Goal: Task Accomplishment & Management: Manage account settings

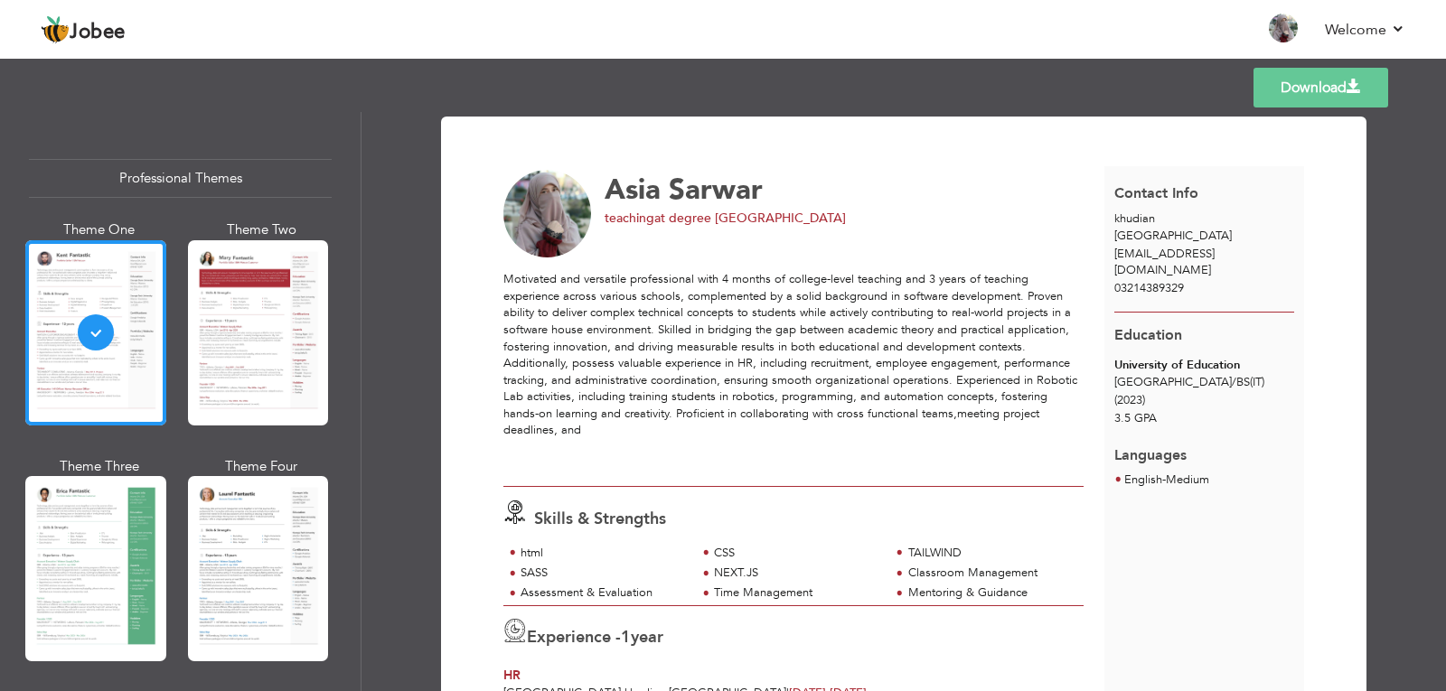
click at [544, 232] on img at bounding box center [547, 214] width 89 height 89
click at [759, 219] on span "at degree college kudian" at bounding box center [750, 218] width 192 height 17
click at [606, 218] on span "teaching" at bounding box center [629, 218] width 50 height 17
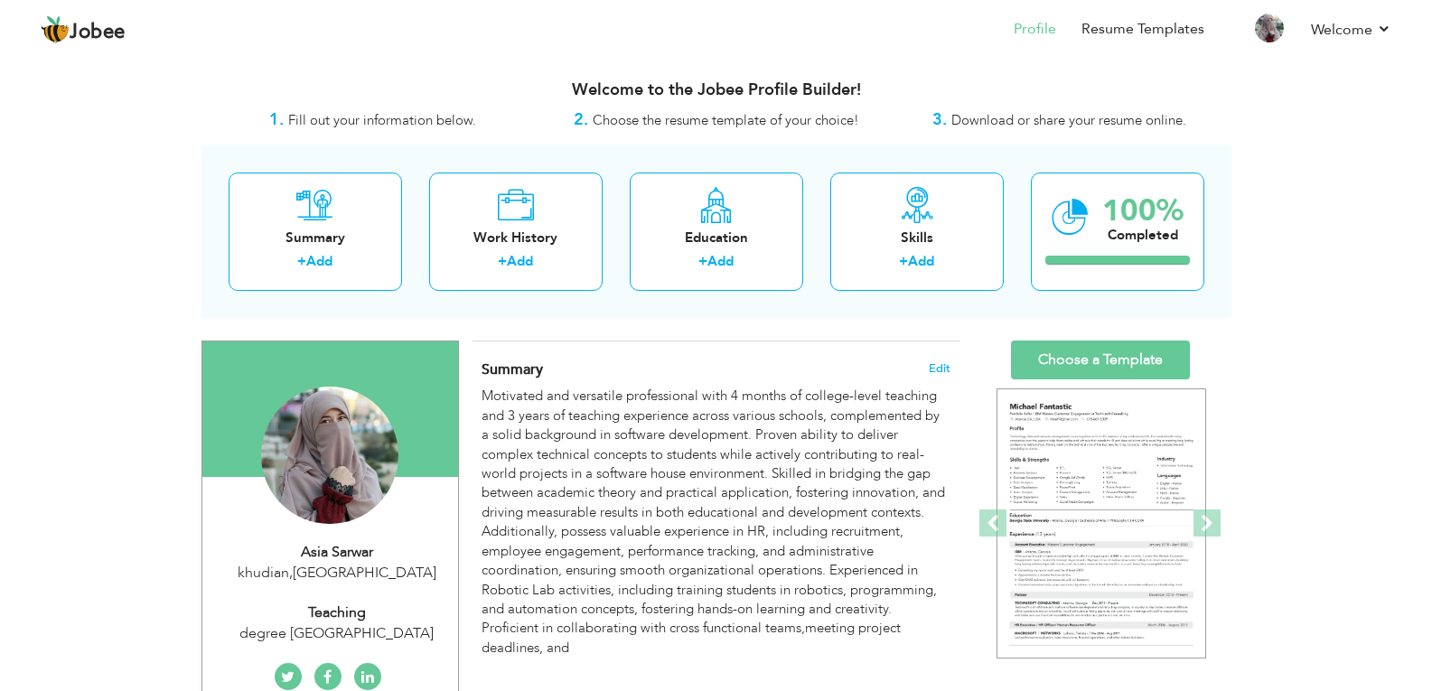
click at [346, 613] on div "teaching" at bounding box center [337, 613] width 242 height 21
type input "Asia"
type input "Sarwar"
type input "03214389329"
select select "number:166"
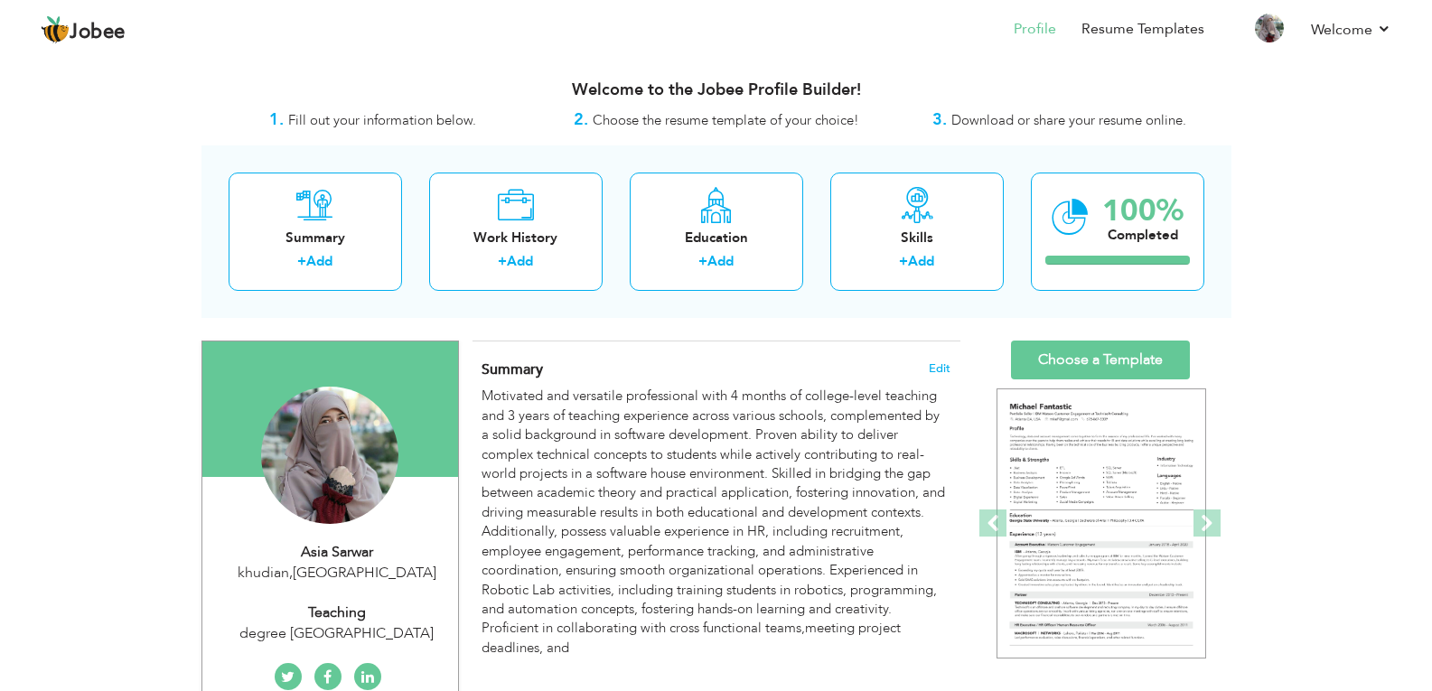
type input "khudian"
select select "number:3"
type input "degree college kudian"
type input "teaching"
type input "https://www.linkedin.com/in/aroosh-asia-44874828a/"
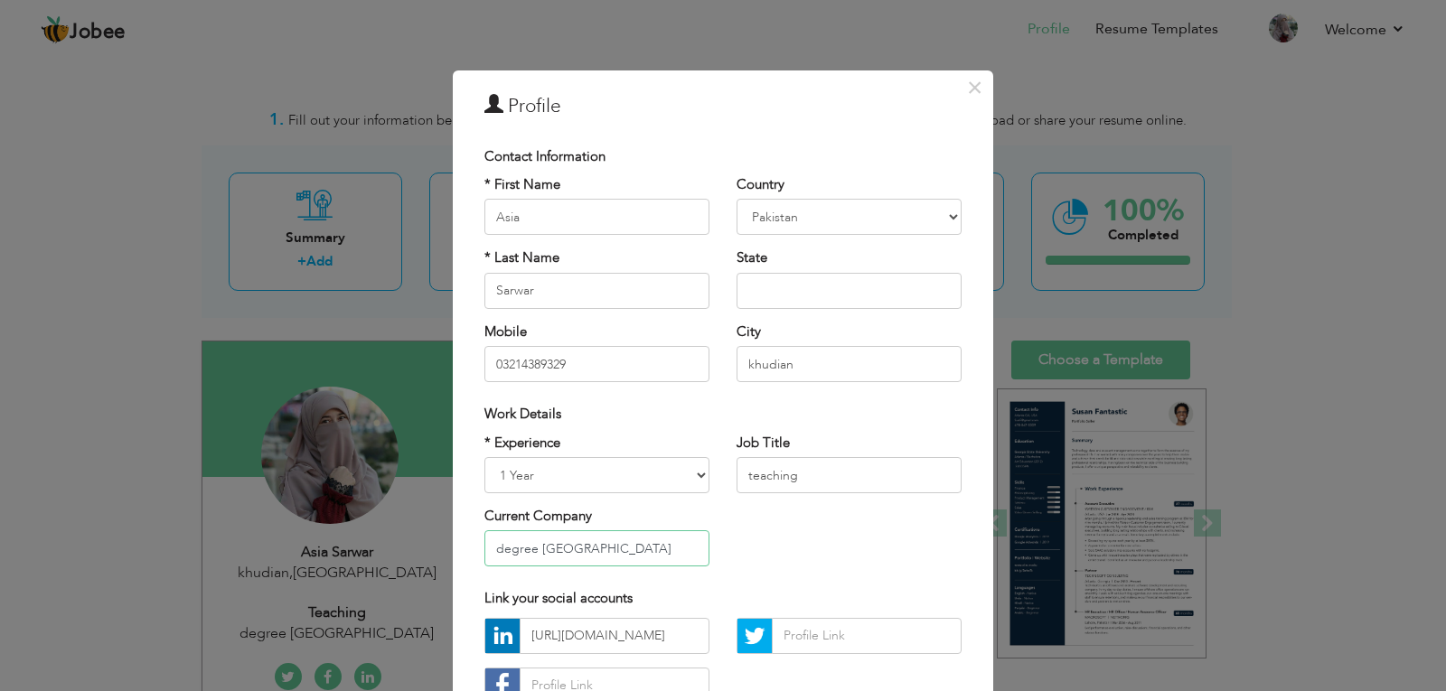
click at [636, 549] on input "degree college kudian" at bounding box center [596, 548] width 225 height 36
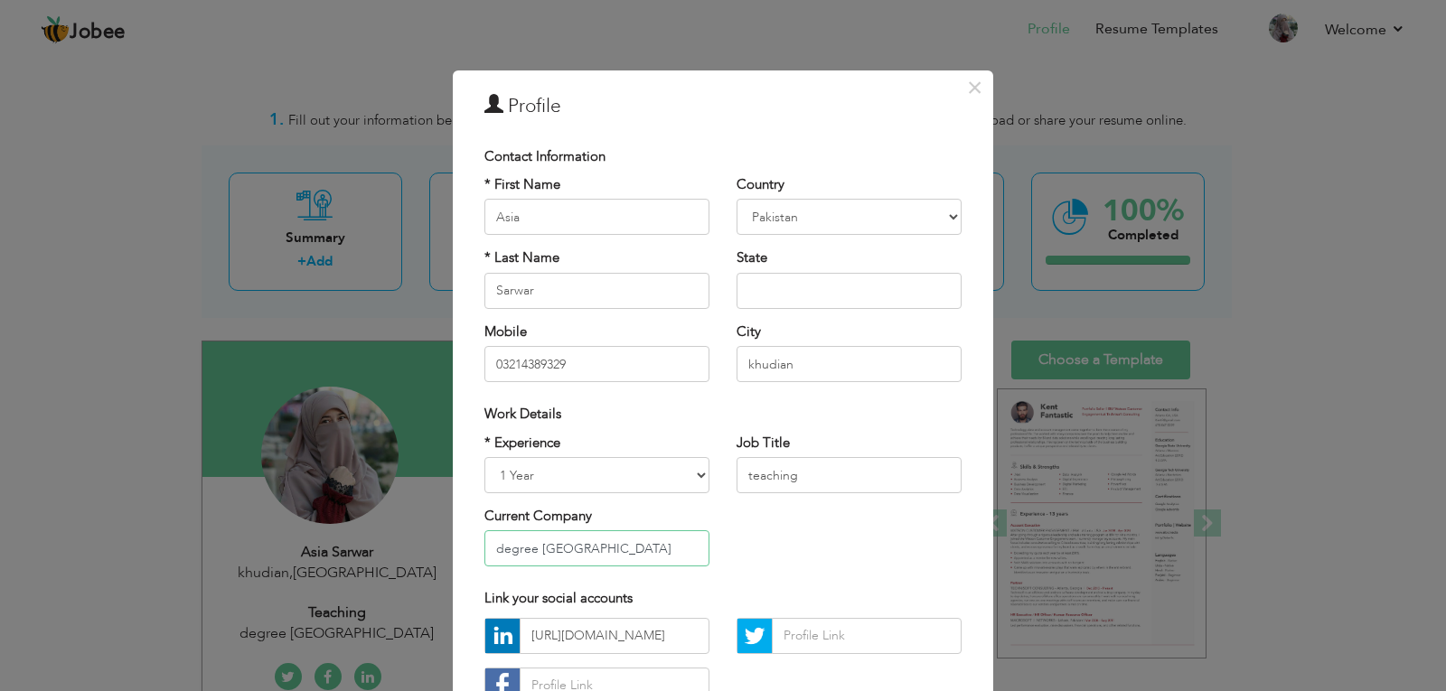
click at [530, 551] on input "degree college kudian" at bounding box center [596, 548] width 225 height 36
drag, startPoint x: 582, startPoint y: 548, endPoint x: 492, endPoint y: 551, distance: 90.4
click at [492, 551] on input "college kudian" at bounding box center [596, 548] width 225 height 36
type input "punjab college kasur"
click at [788, 471] on input "teaching" at bounding box center [848, 475] width 225 height 36
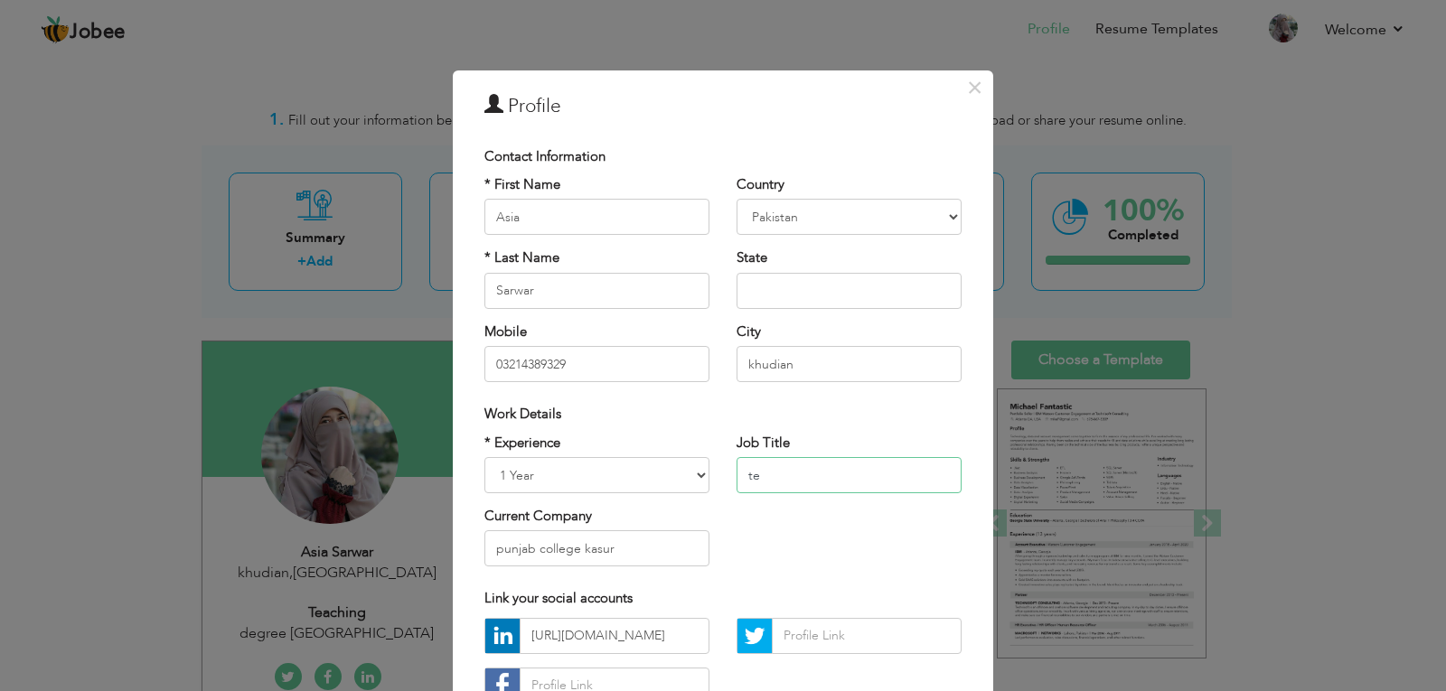
type input "t"
type input "Lab Attendant"
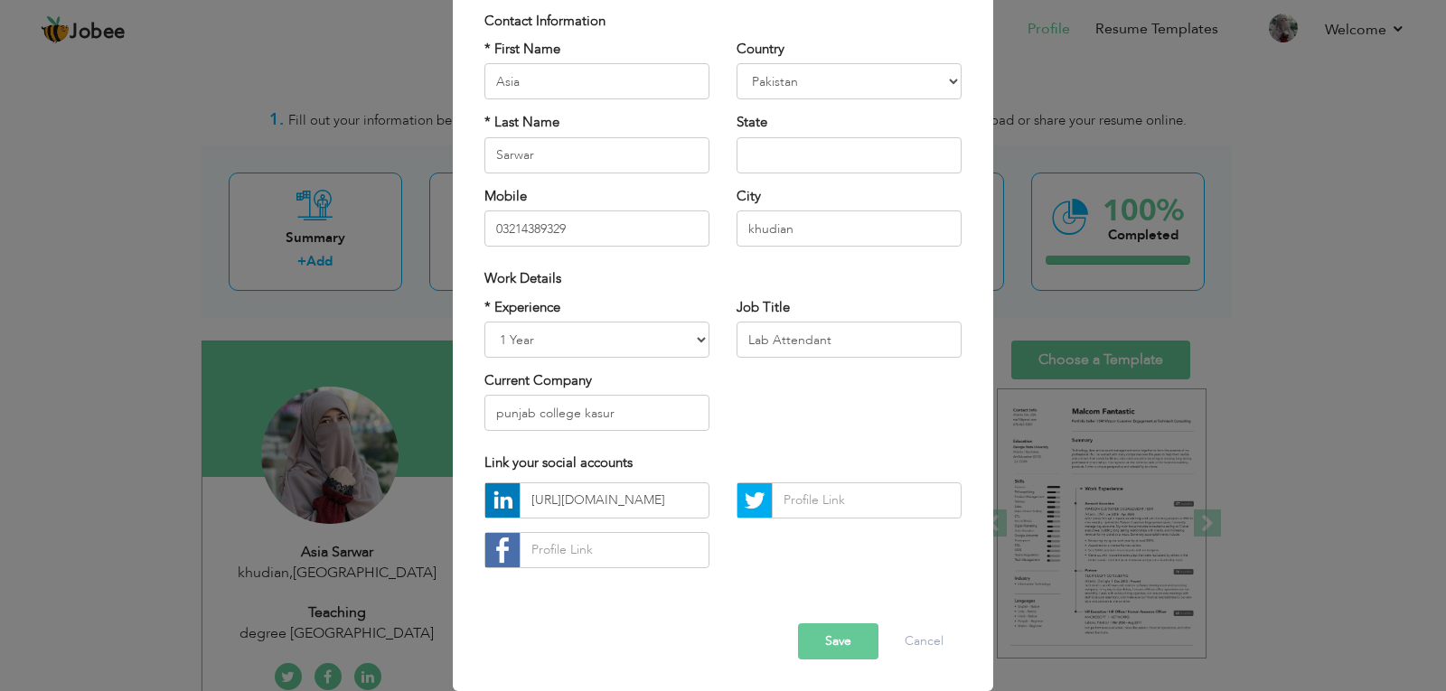
click at [841, 645] on button "Save" at bounding box center [838, 641] width 80 height 36
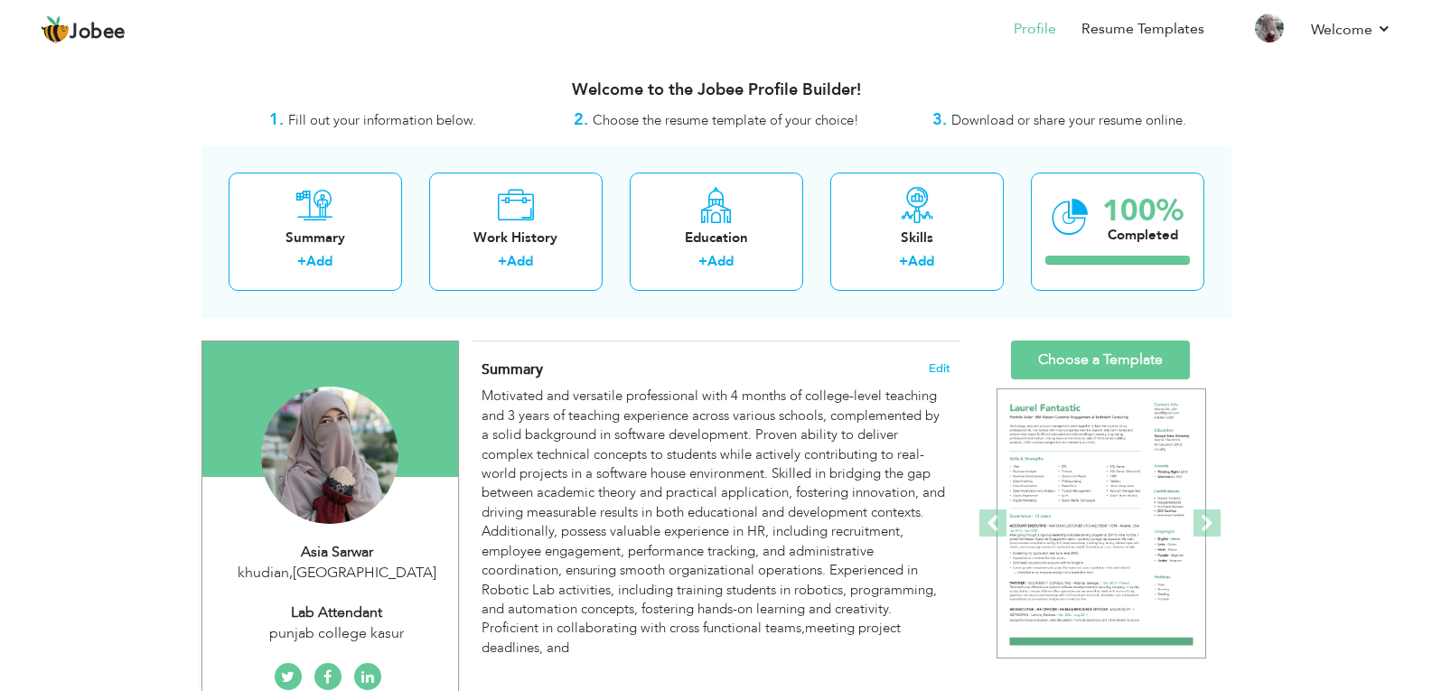
click at [381, 613] on div "Lab Attendant" at bounding box center [337, 613] width 242 height 21
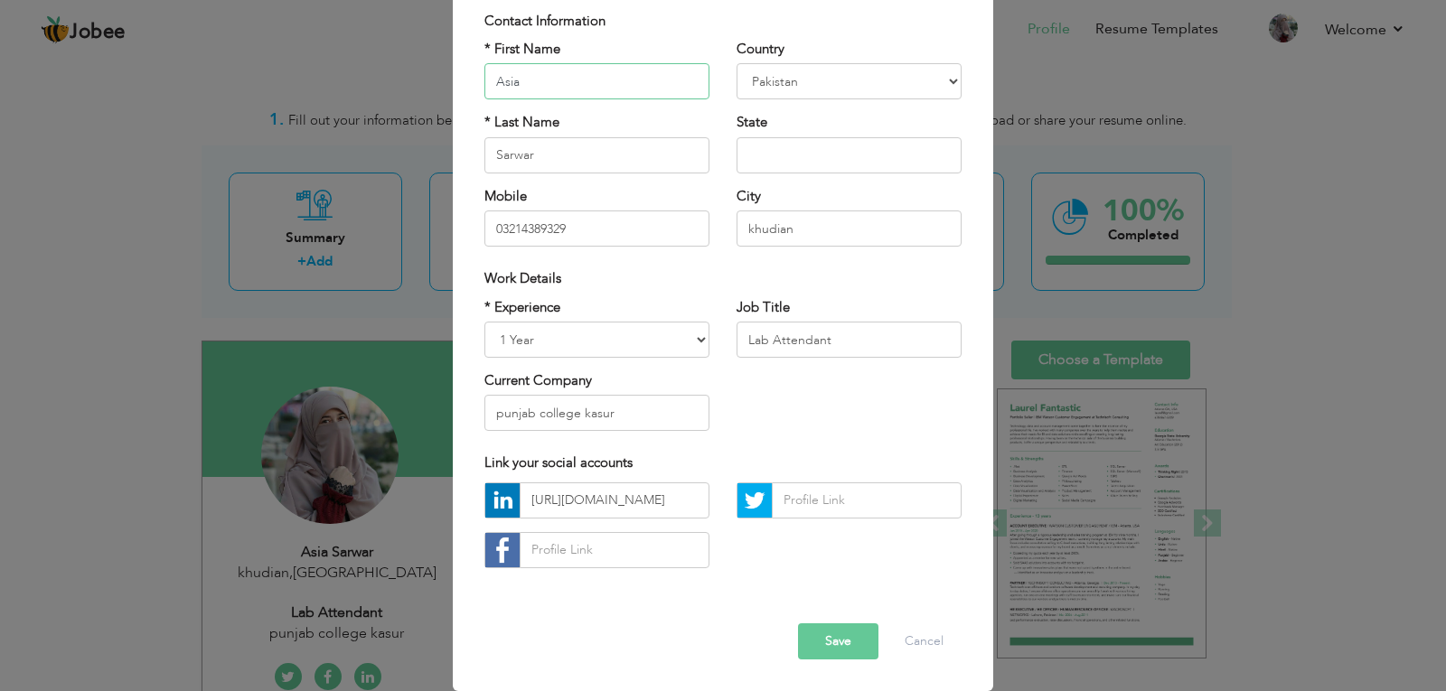
scroll to position [0, 0]
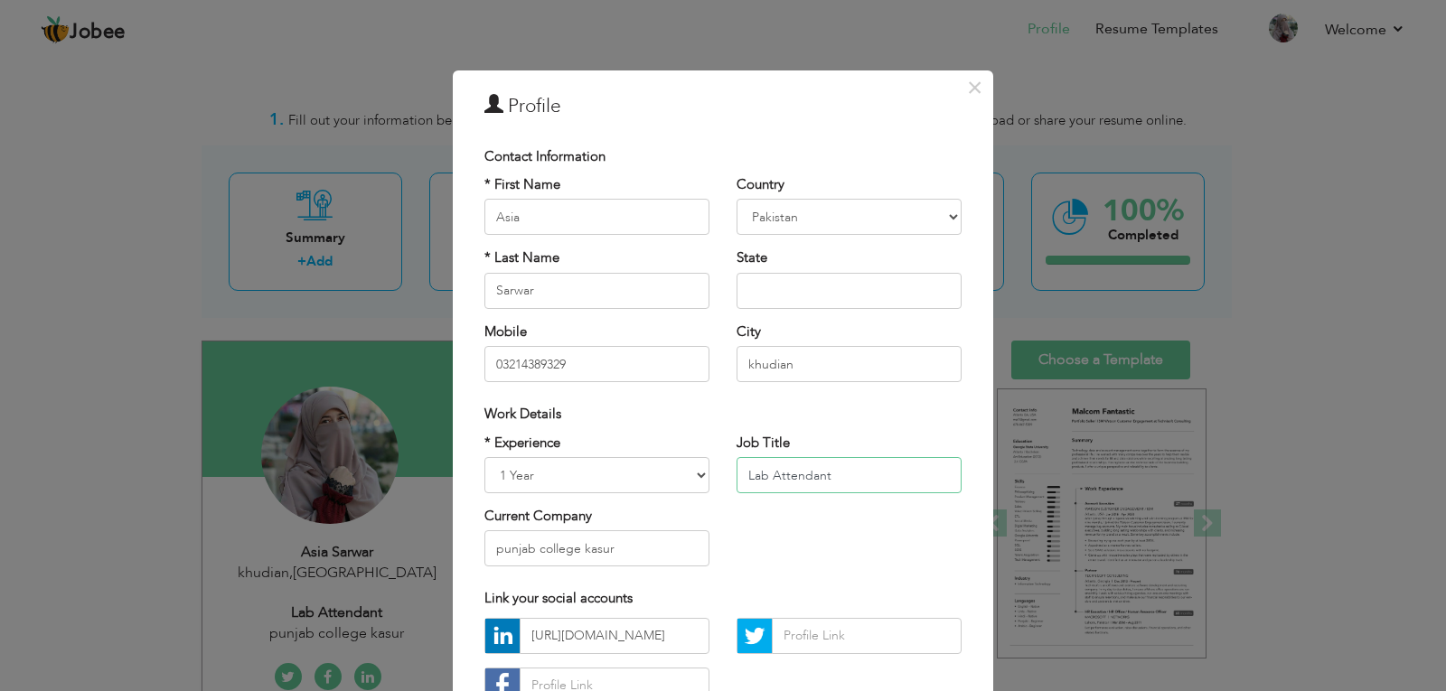
drag, startPoint x: 825, startPoint y: 481, endPoint x: 711, endPoint y: 486, distance: 114.0
click at [711, 486] on div "* Experience Entry Level Less than 1 Year 1 Year 2 Years 3 Years 4 Years 5 Year…" at bounding box center [723, 507] width 504 height 147
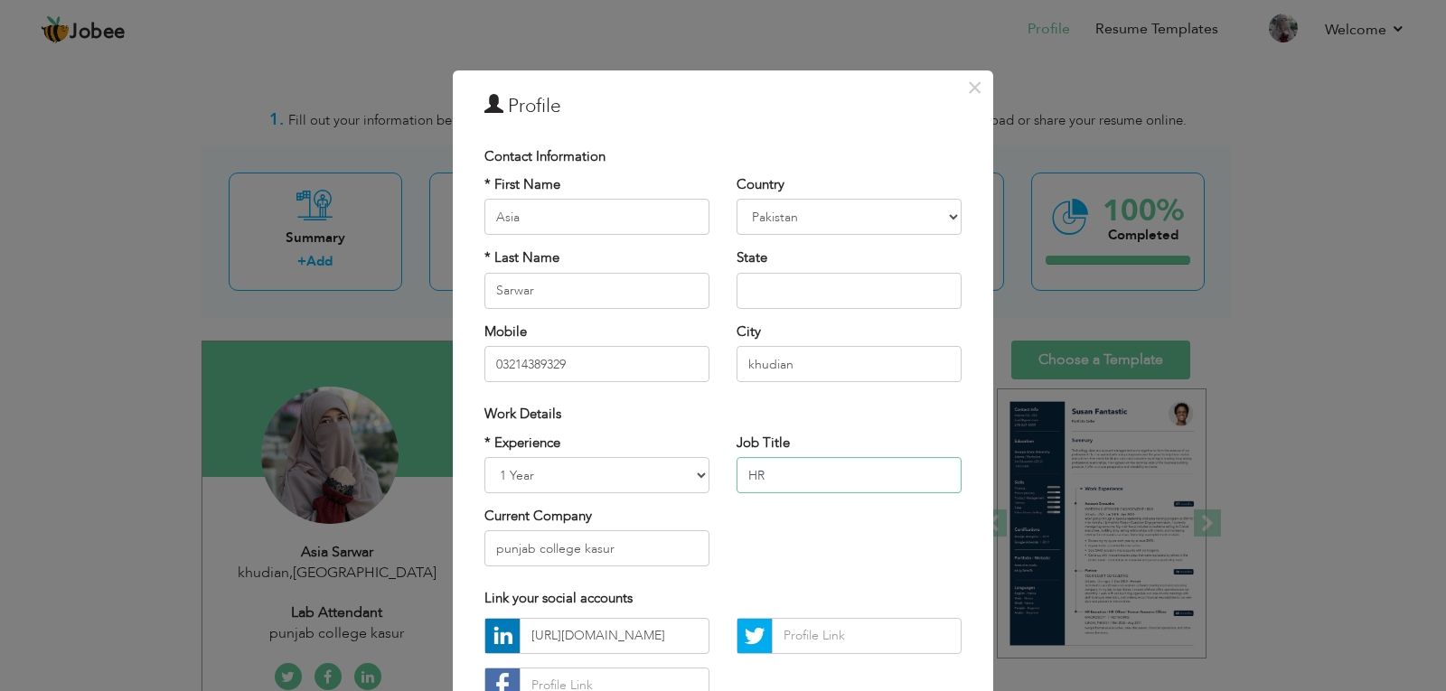
type input "HR"
drag, startPoint x: 613, startPoint y: 550, endPoint x: 450, endPoint y: 555, distance: 163.6
click at [453, 555] on div "× Profile Contact Information * First Name Asia * Last Name Sarwar Mobile U.K" at bounding box center [723, 448] width 540 height 756
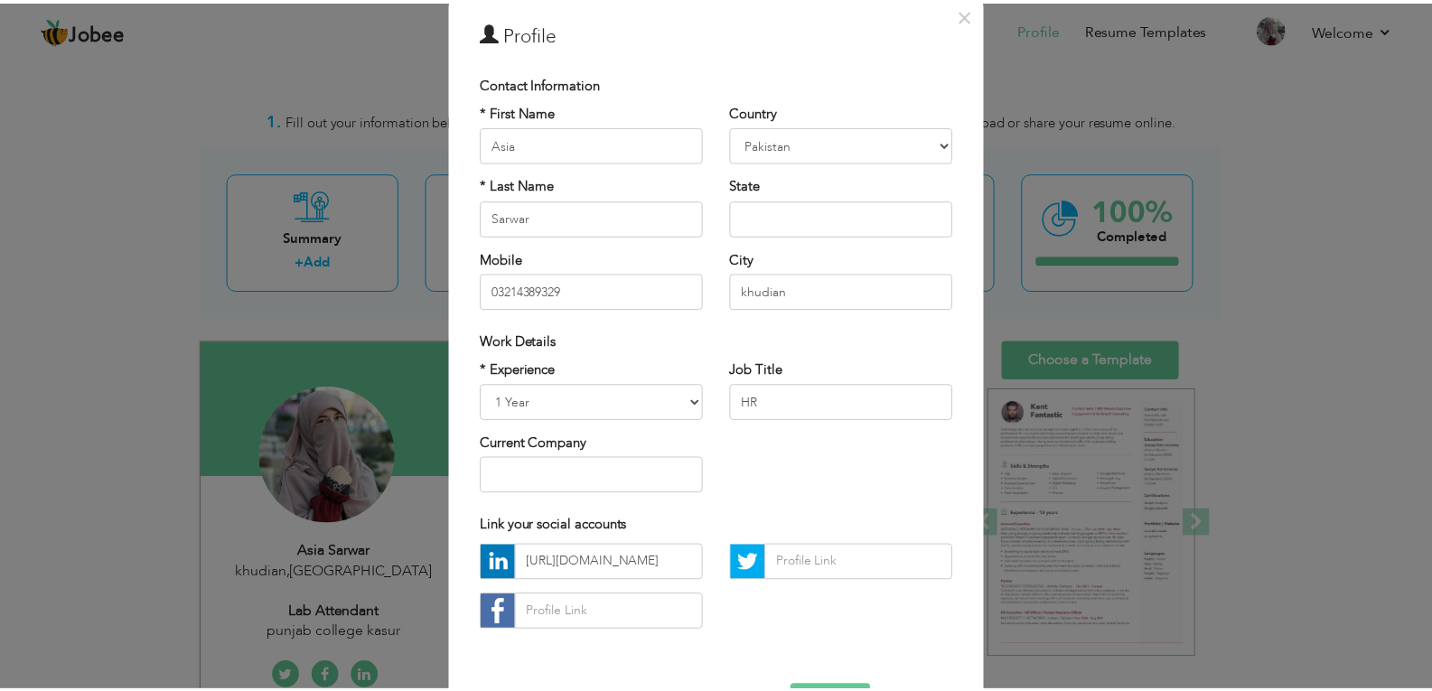
scroll to position [136, 0]
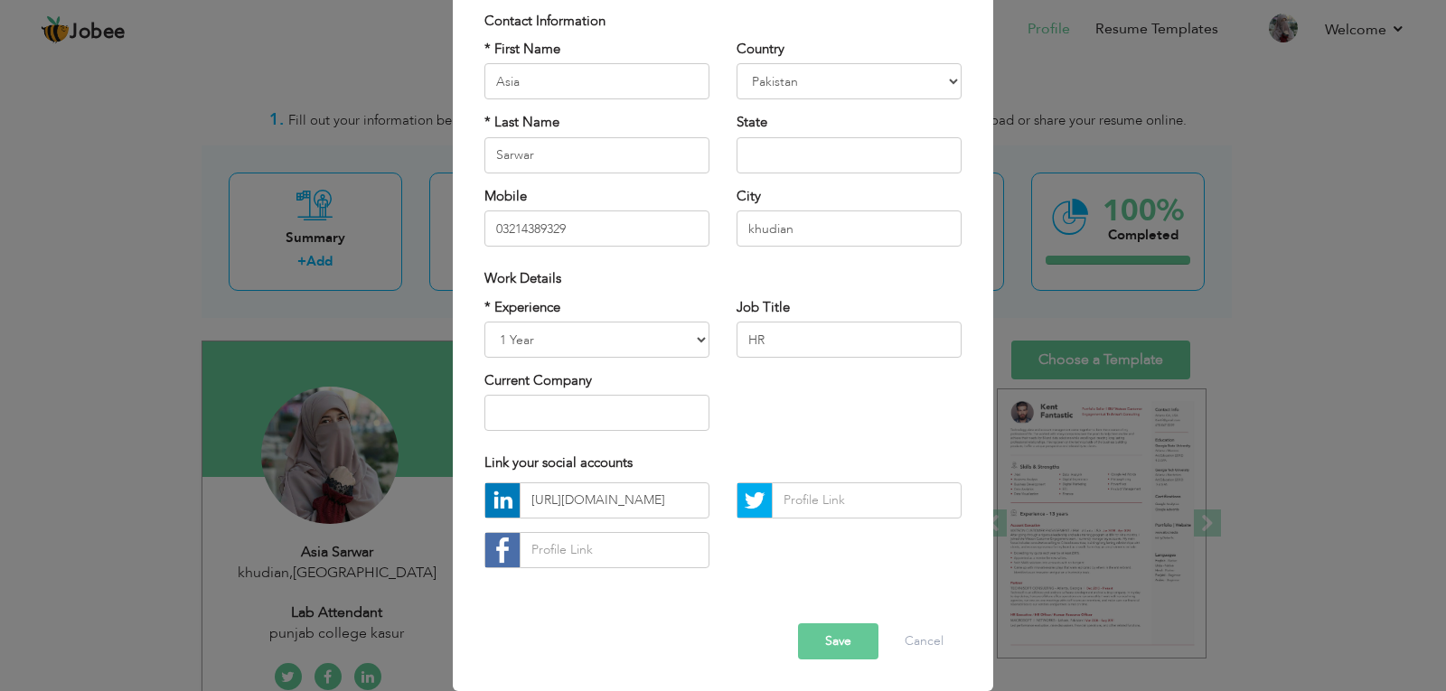
click at [825, 636] on button "Save" at bounding box center [838, 641] width 80 height 36
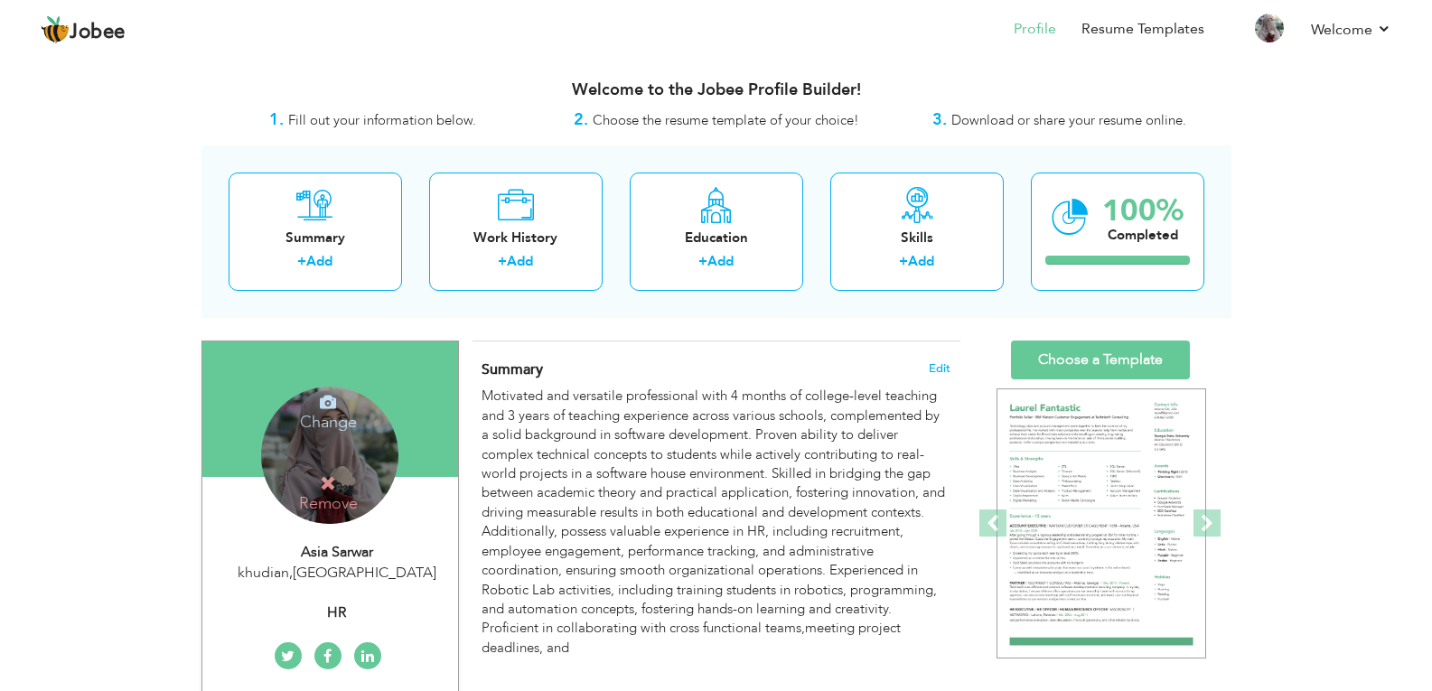
click at [324, 475] on icon at bounding box center [328, 483] width 16 height 16
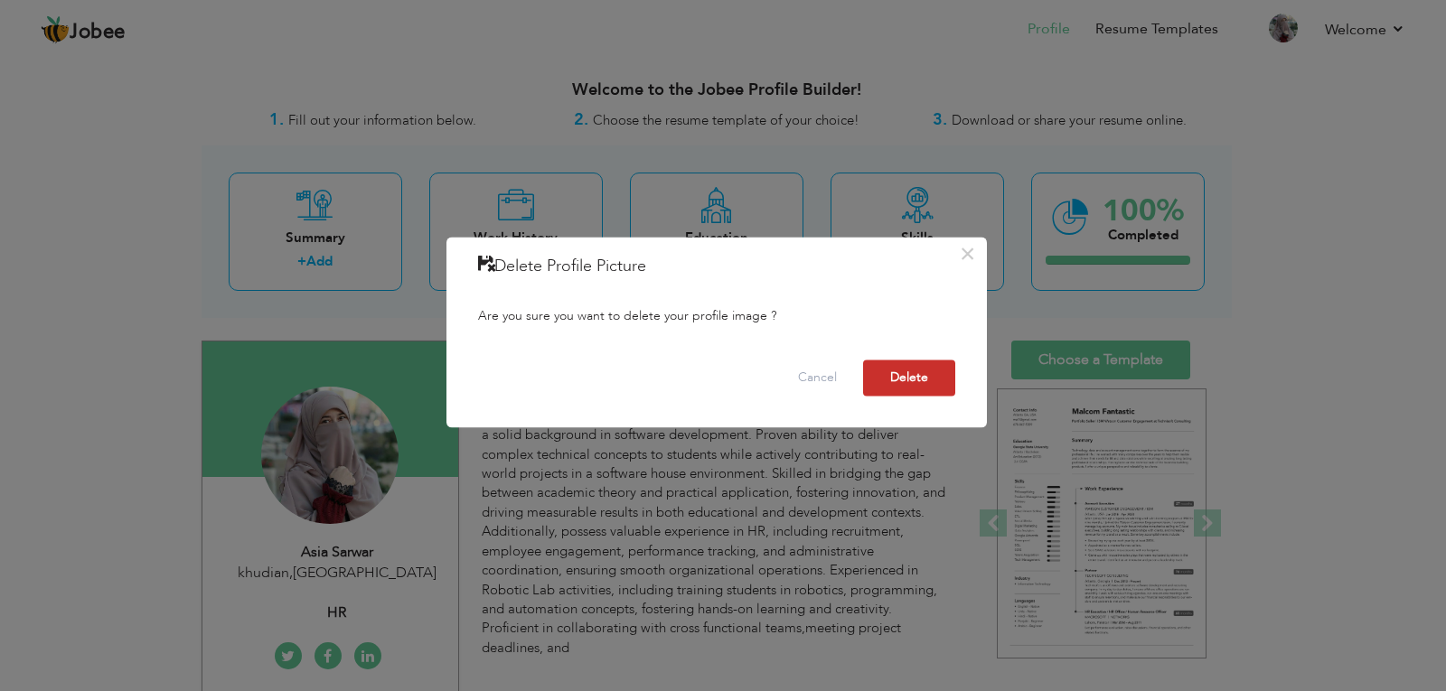
click at [913, 379] on button "Delete" at bounding box center [909, 378] width 92 height 36
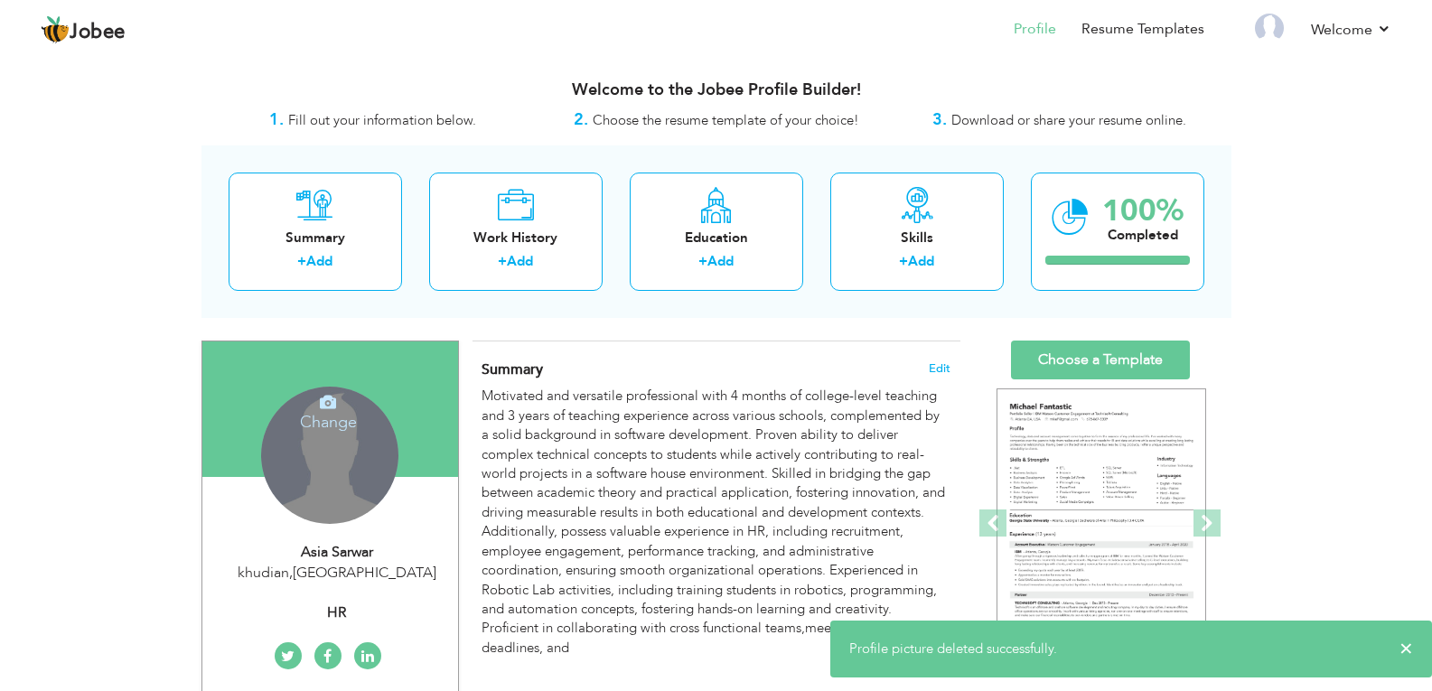
click at [333, 409] on icon at bounding box center [328, 402] width 16 height 16
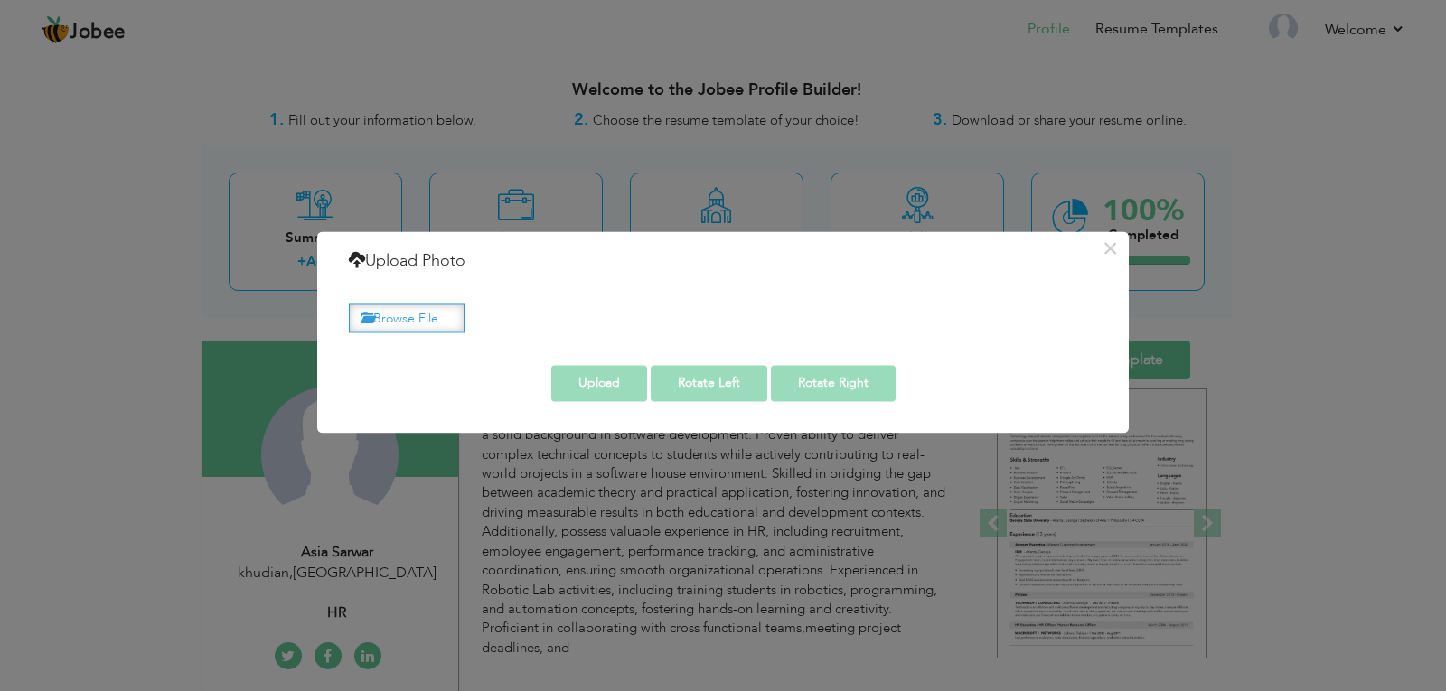
click at [413, 305] on label "Browse File ..." at bounding box center [407, 318] width 116 height 28
click at [0, 0] on input "Browse File ..." at bounding box center [0, 0] width 0 height 0
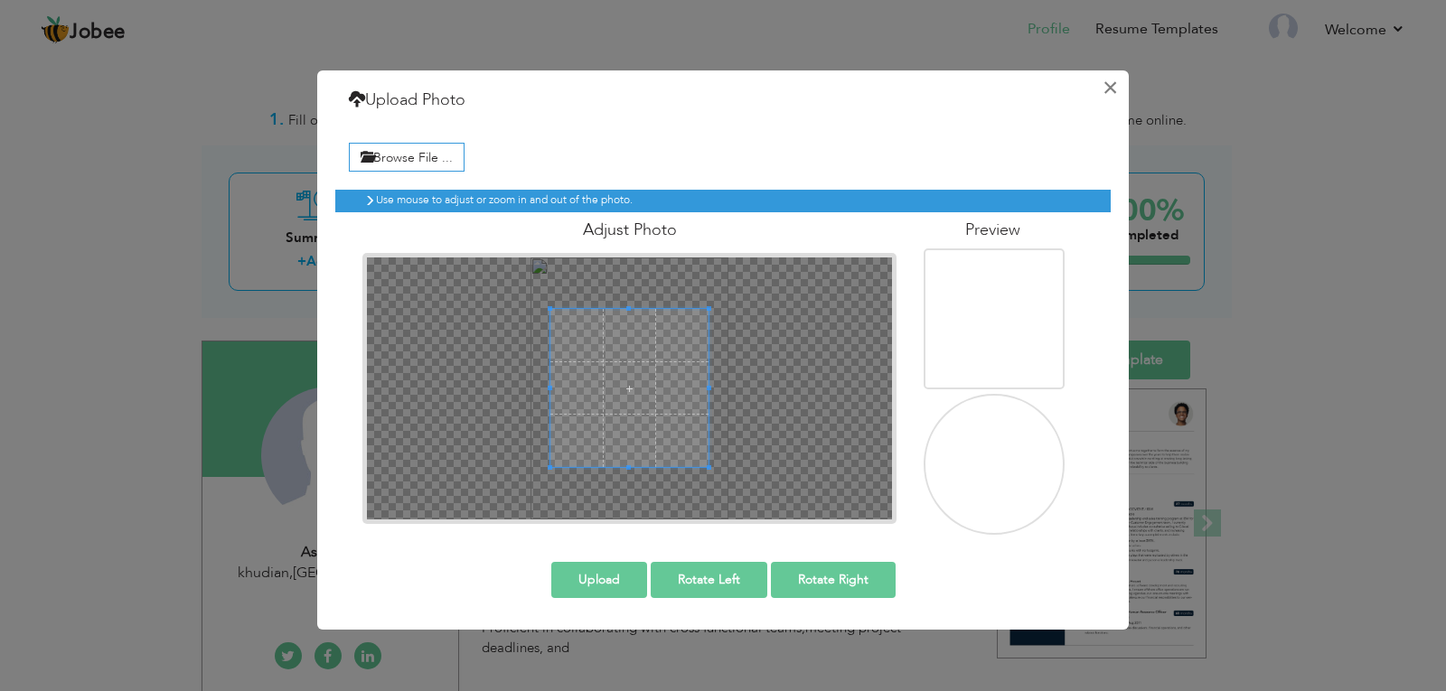
click at [1105, 87] on button "×" at bounding box center [1109, 87] width 29 height 29
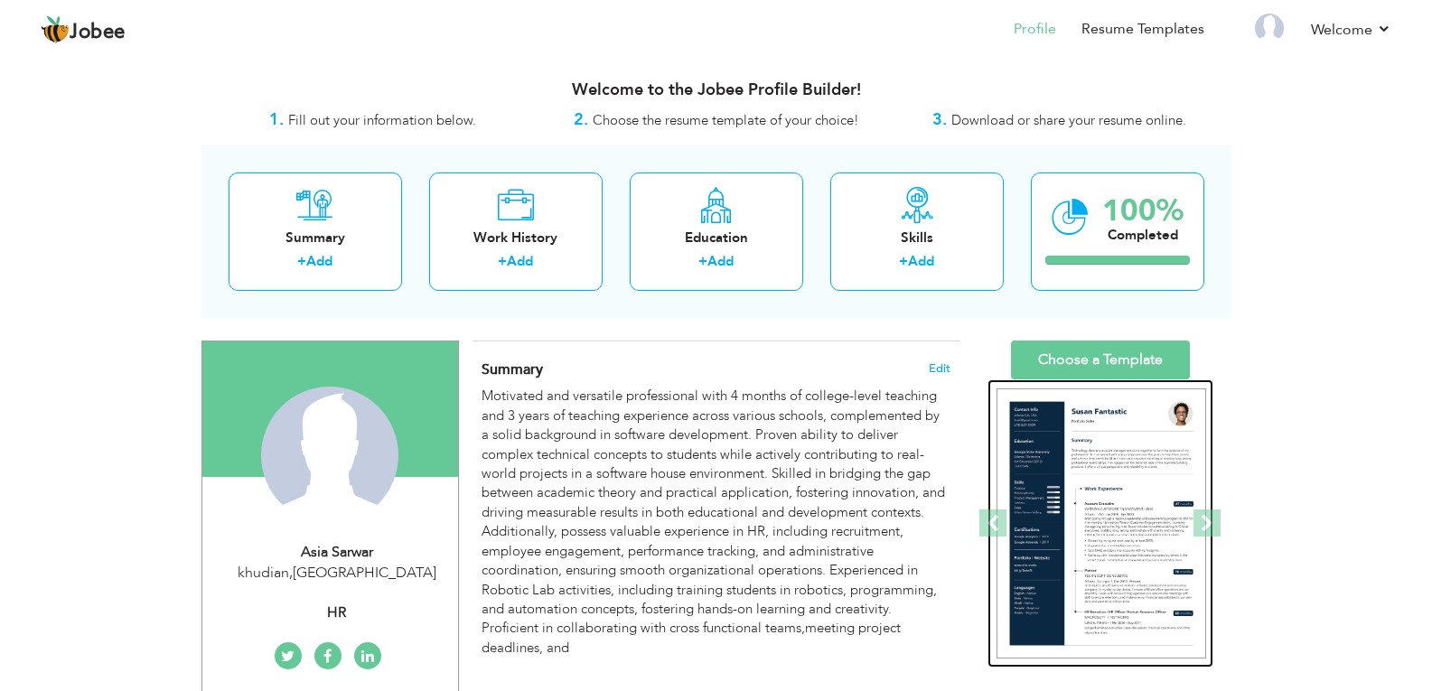
click at [1091, 522] on img at bounding box center [1102, 524] width 210 height 271
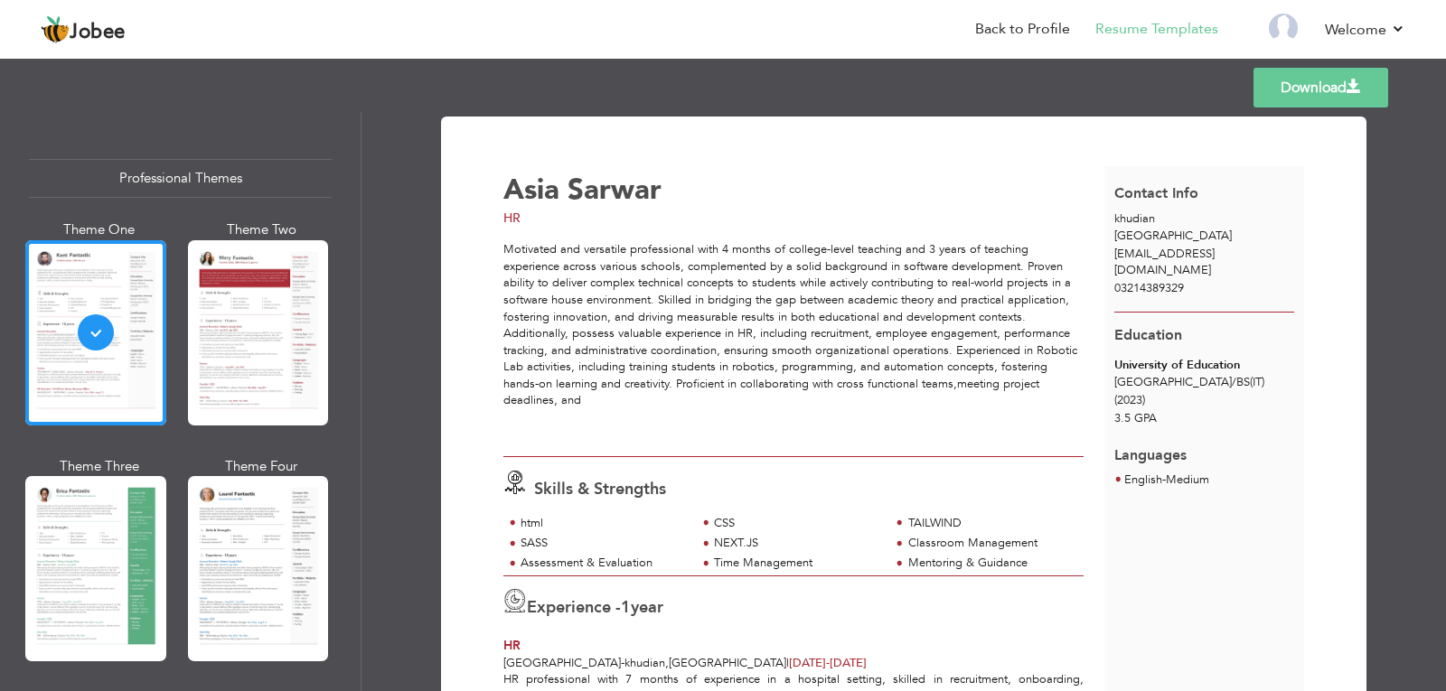
click at [647, 607] on label "1 year" at bounding box center [642, 607] width 42 height 23
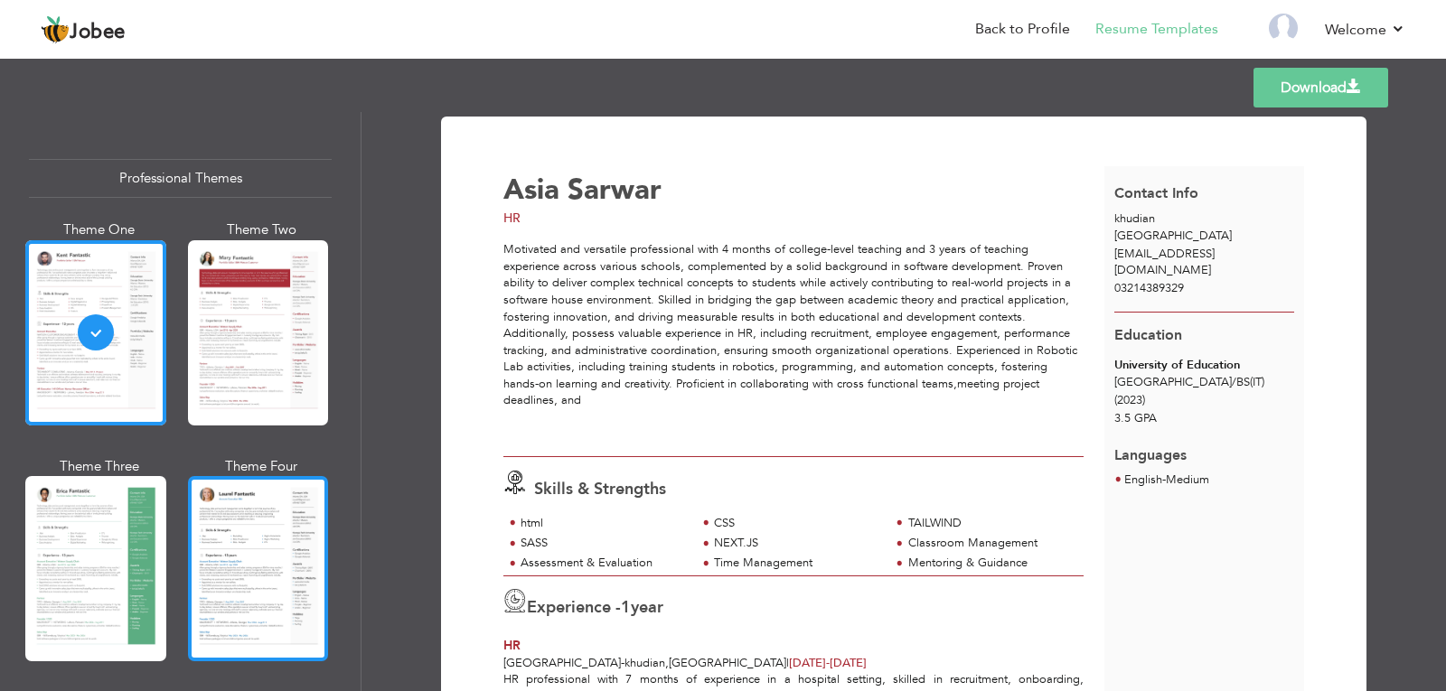
click at [229, 507] on div at bounding box center [258, 568] width 141 height 185
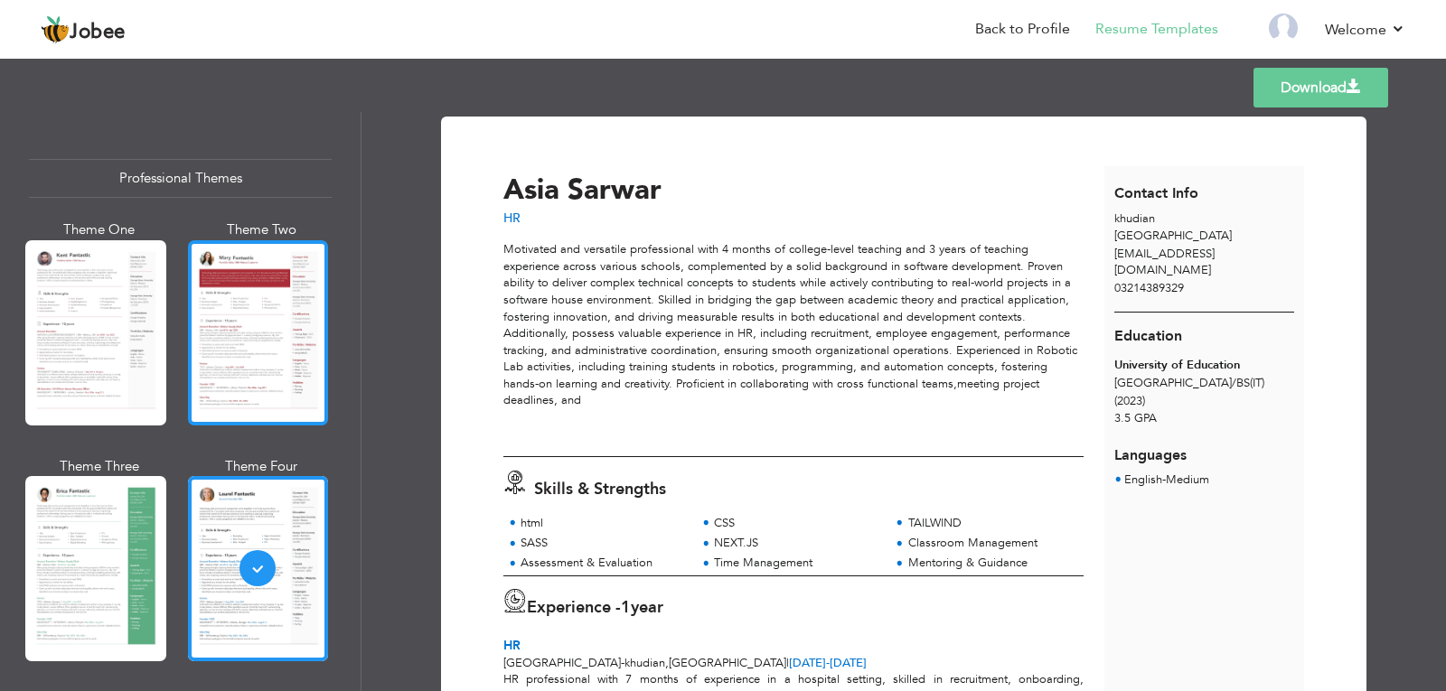
click at [206, 374] on div at bounding box center [258, 332] width 141 height 185
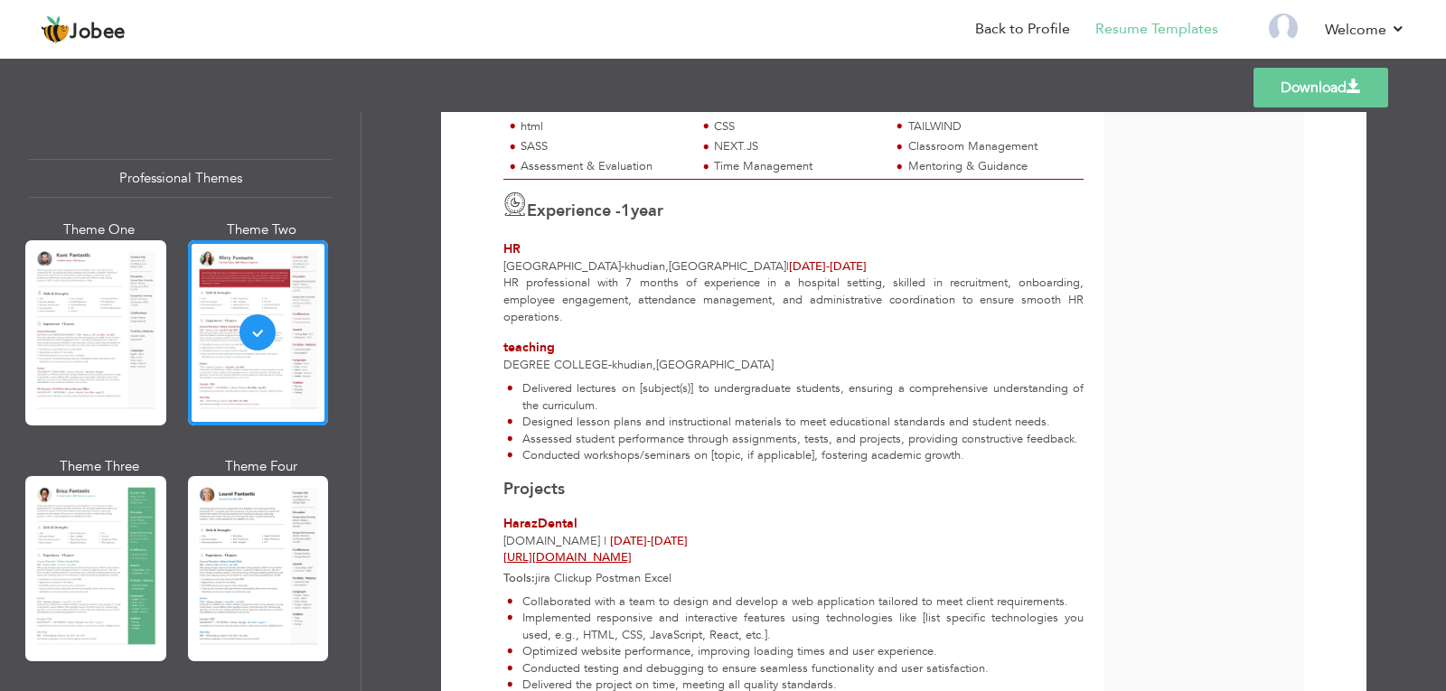
scroll to position [314, 0]
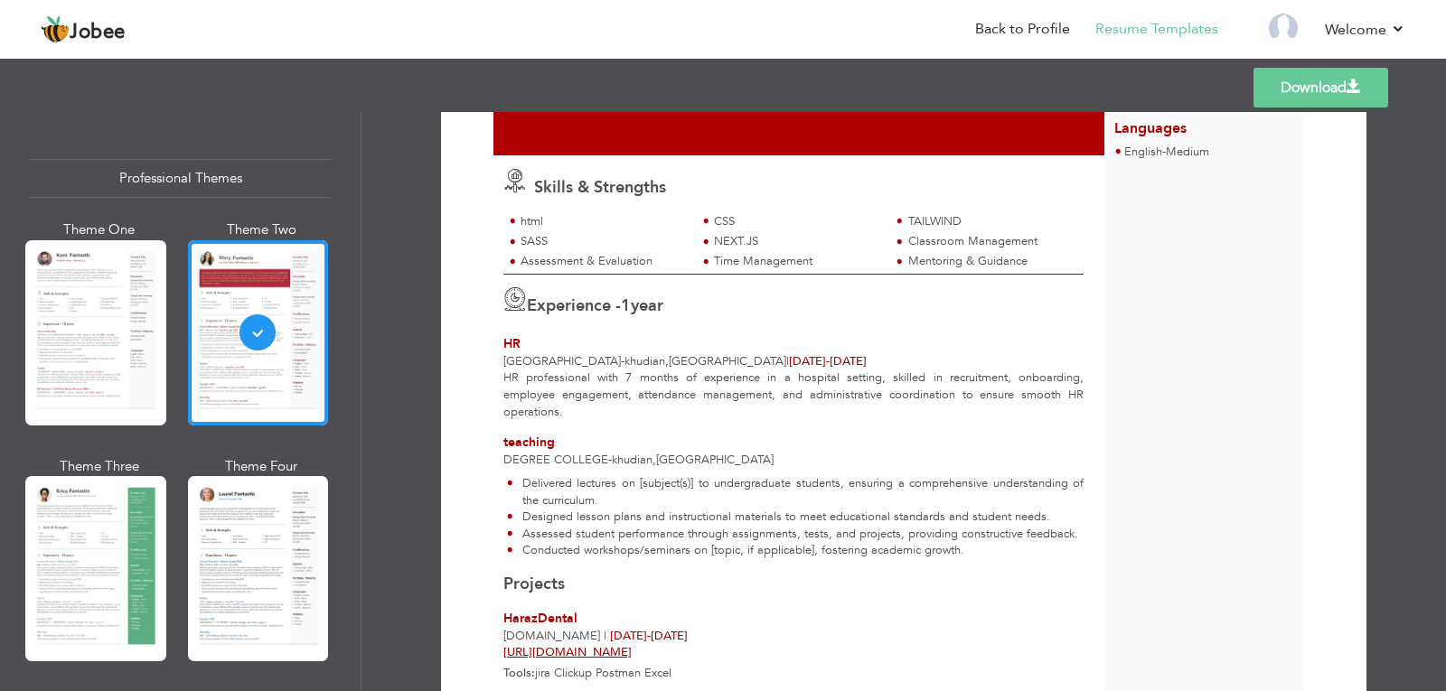
drag, startPoint x: 1435, startPoint y: 498, endPoint x: 1440, endPoint y: 374, distance: 123.9
click at [1440, 374] on div "Download Asia Sarwar HR Skills & Strengths 1" at bounding box center [903, 401] width 1084 height 579
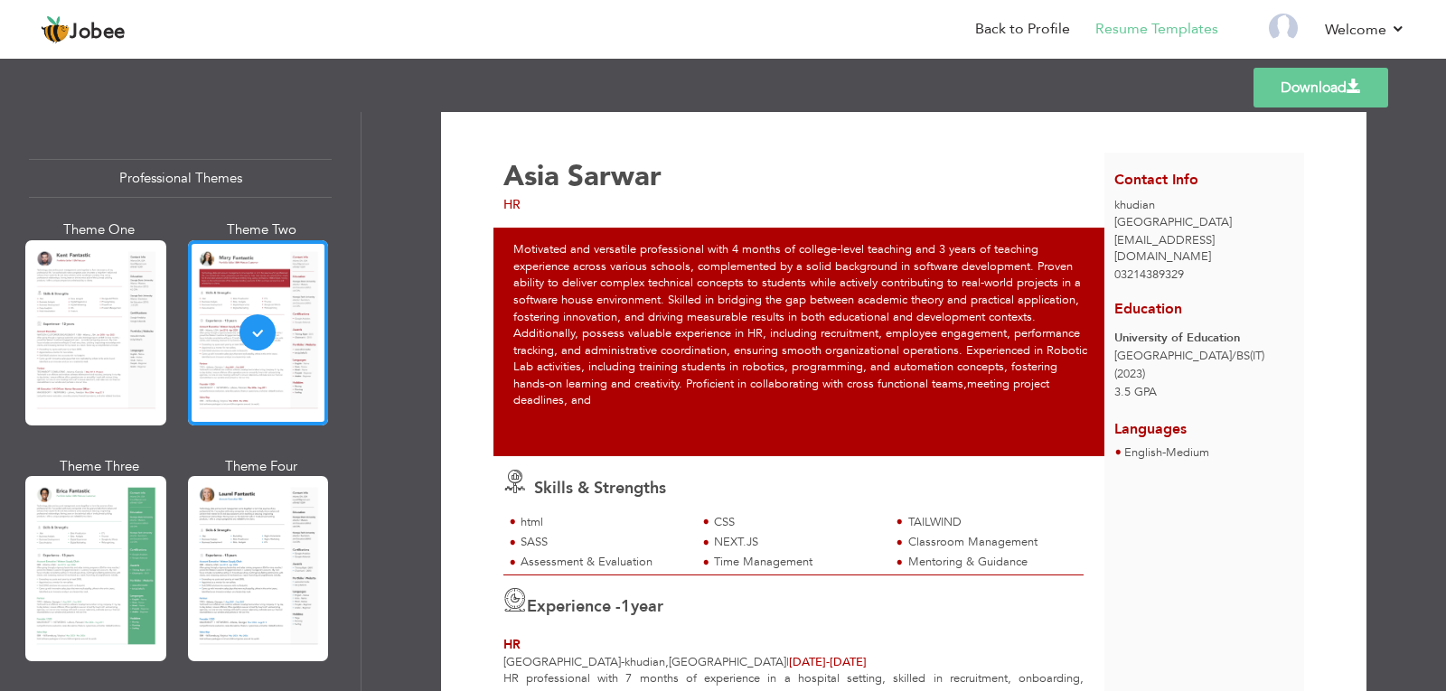
scroll to position [0, 0]
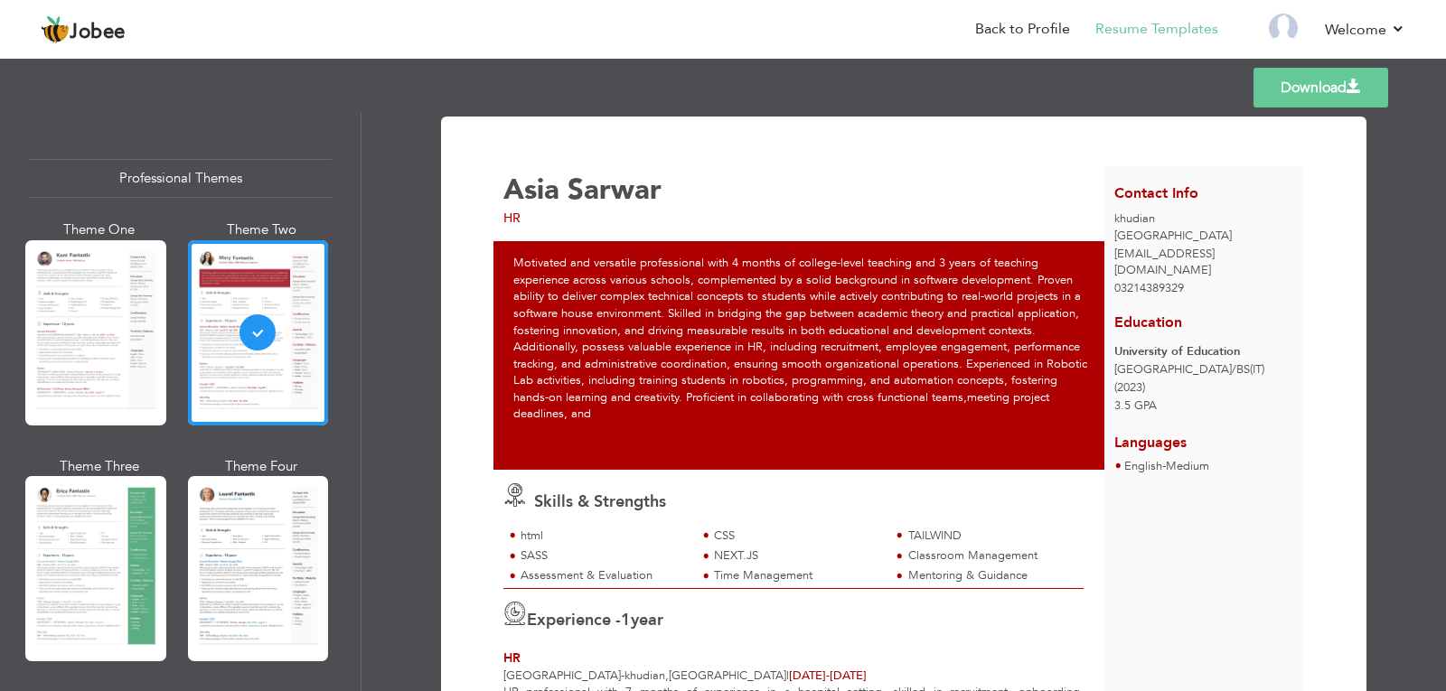
click at [1319, 80] on link "Download" at bounding box center [1320, 88] width 135 height 40
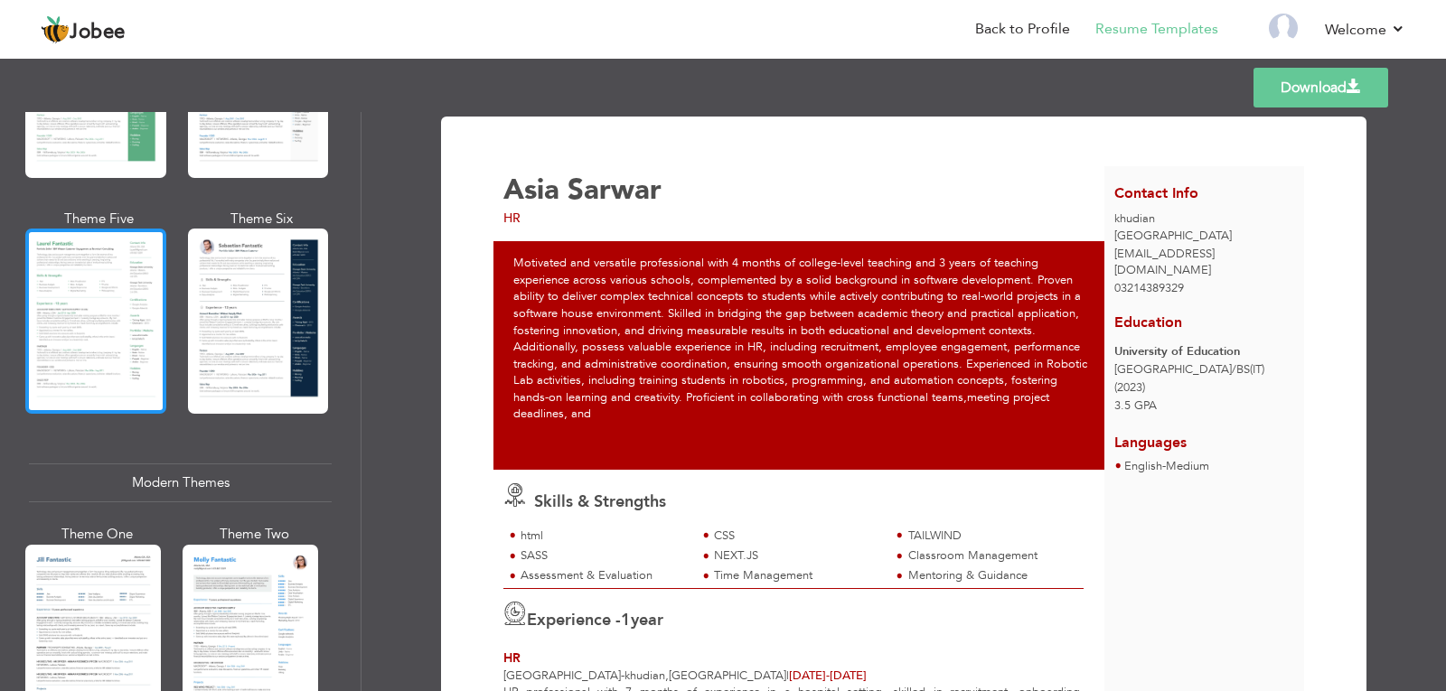
click at [65, 341] on div at bounding box center [95, 321] width 141 height 185
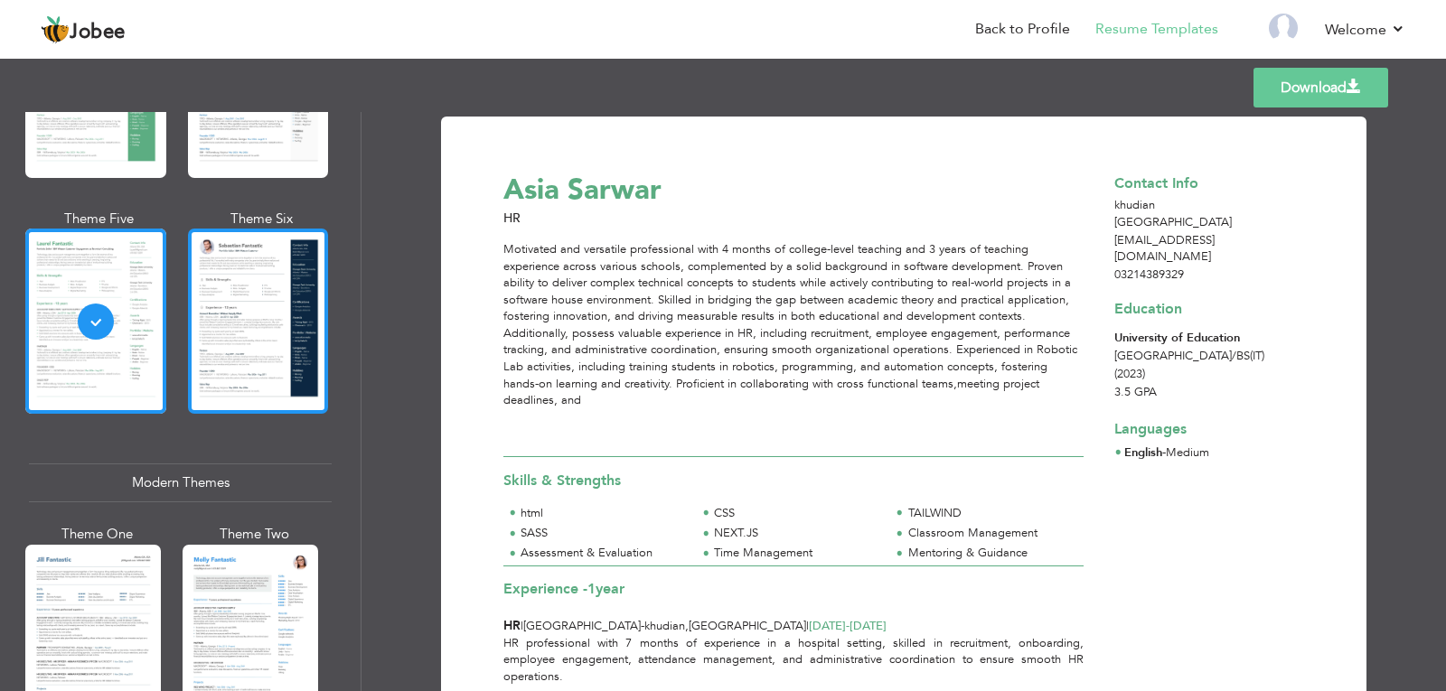
click at [261, 354] on div at bounding box center [258, 321] width 141 height 185
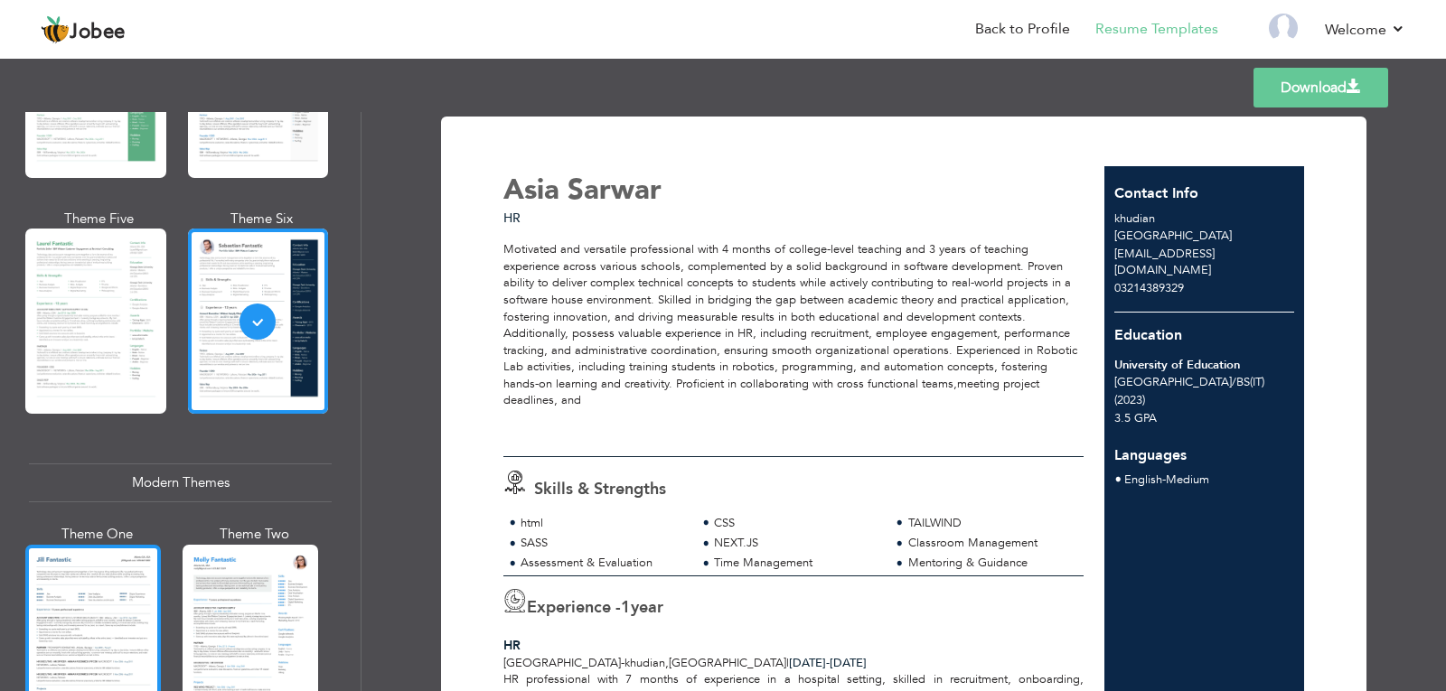
click at [55, 668] on div at bounding box center [93, 634] width 136 height 179
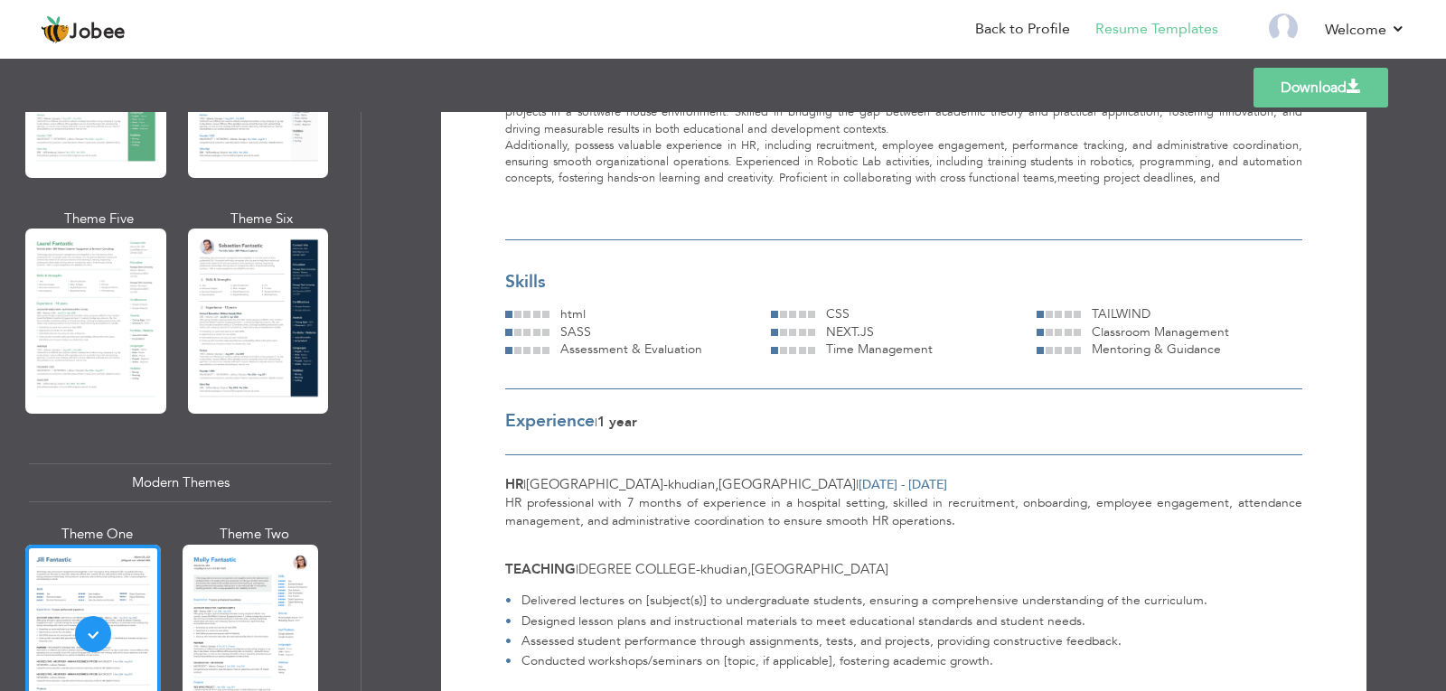
scroll to position [255, 0]
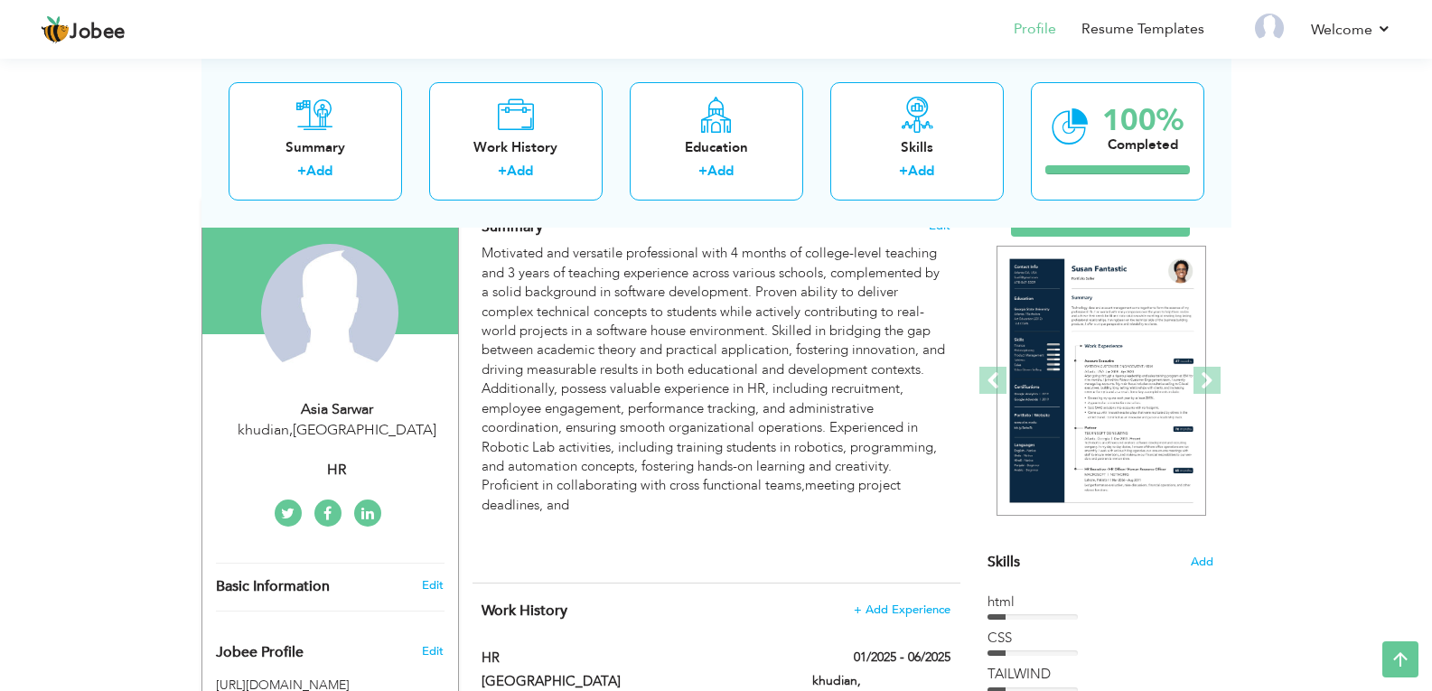
scroll to position [114, 0]
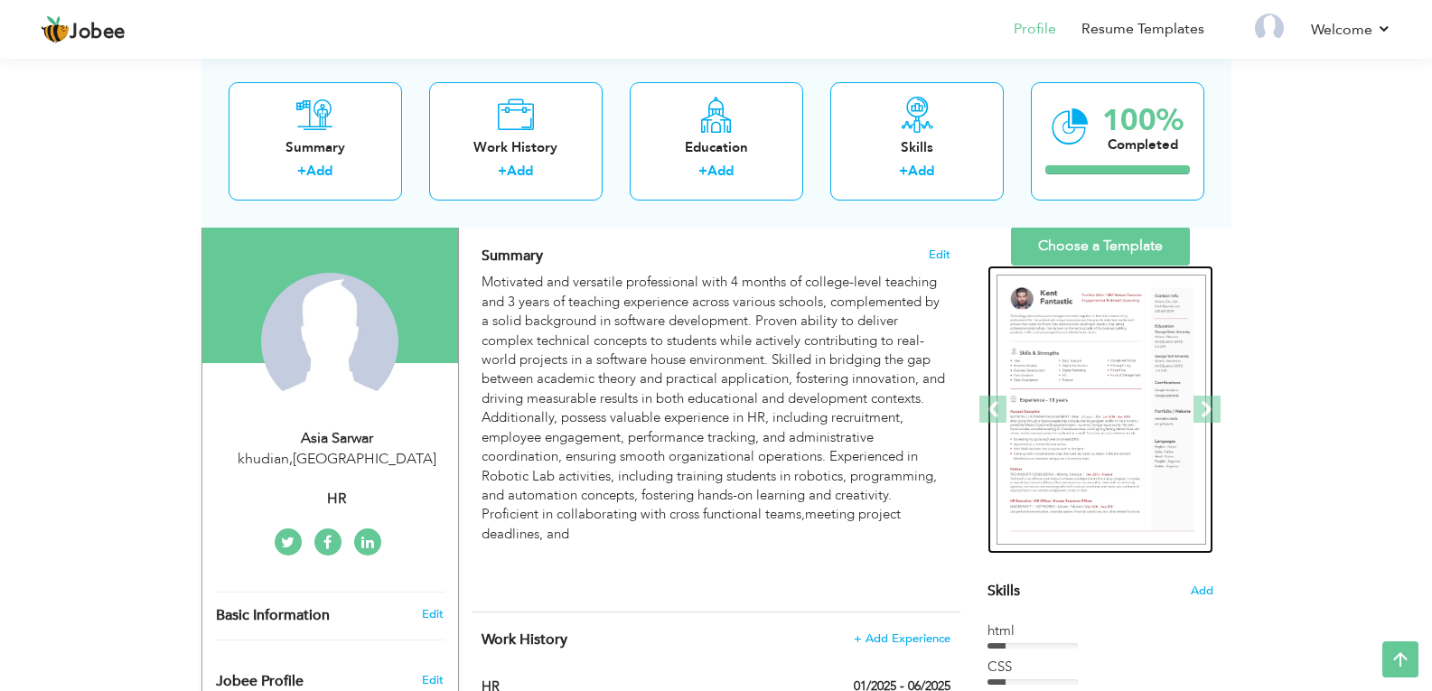
click at [1126, 371] on img at bounding box center [1102, 410] width 210 height 271
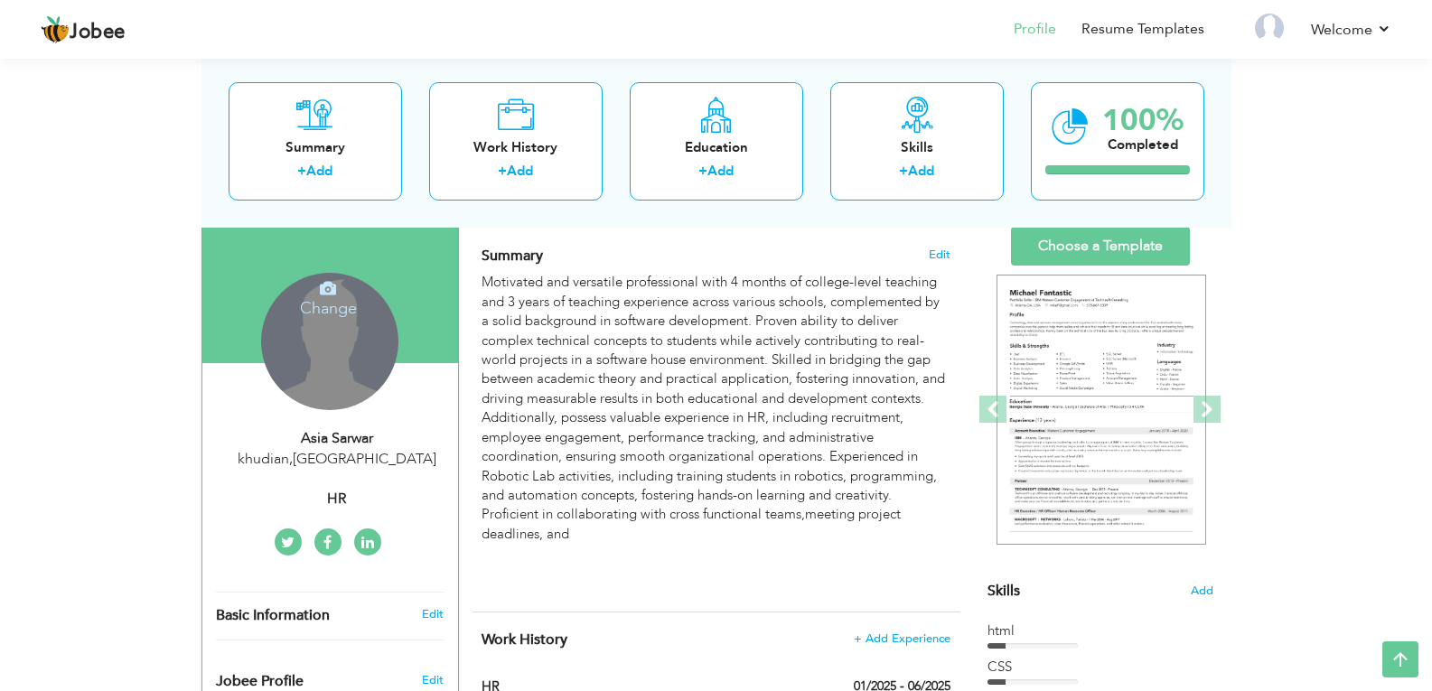
click at [331, 328] on div "Change Remove" at bounding box center [329, 341] width 137 height 137
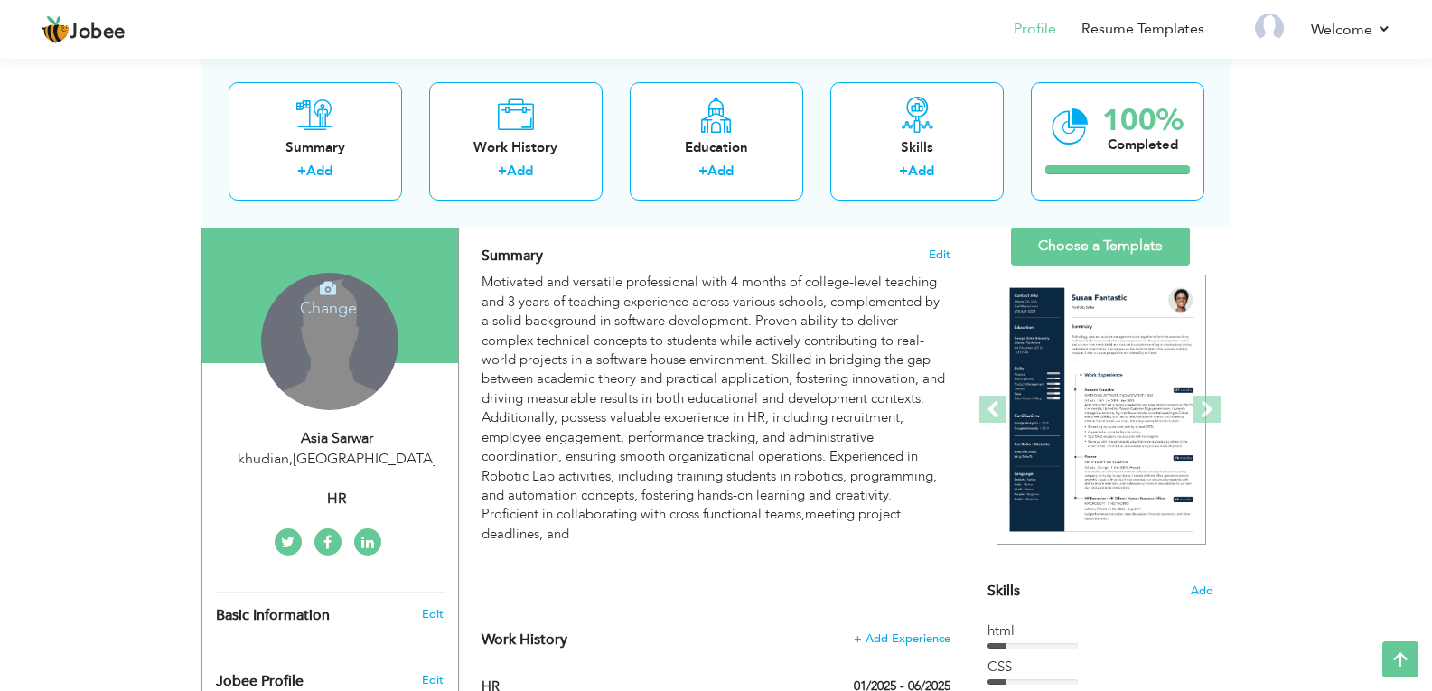
click at [326, 311] on h4 "Change" at bounding box center [328, 296] width 129 height 43
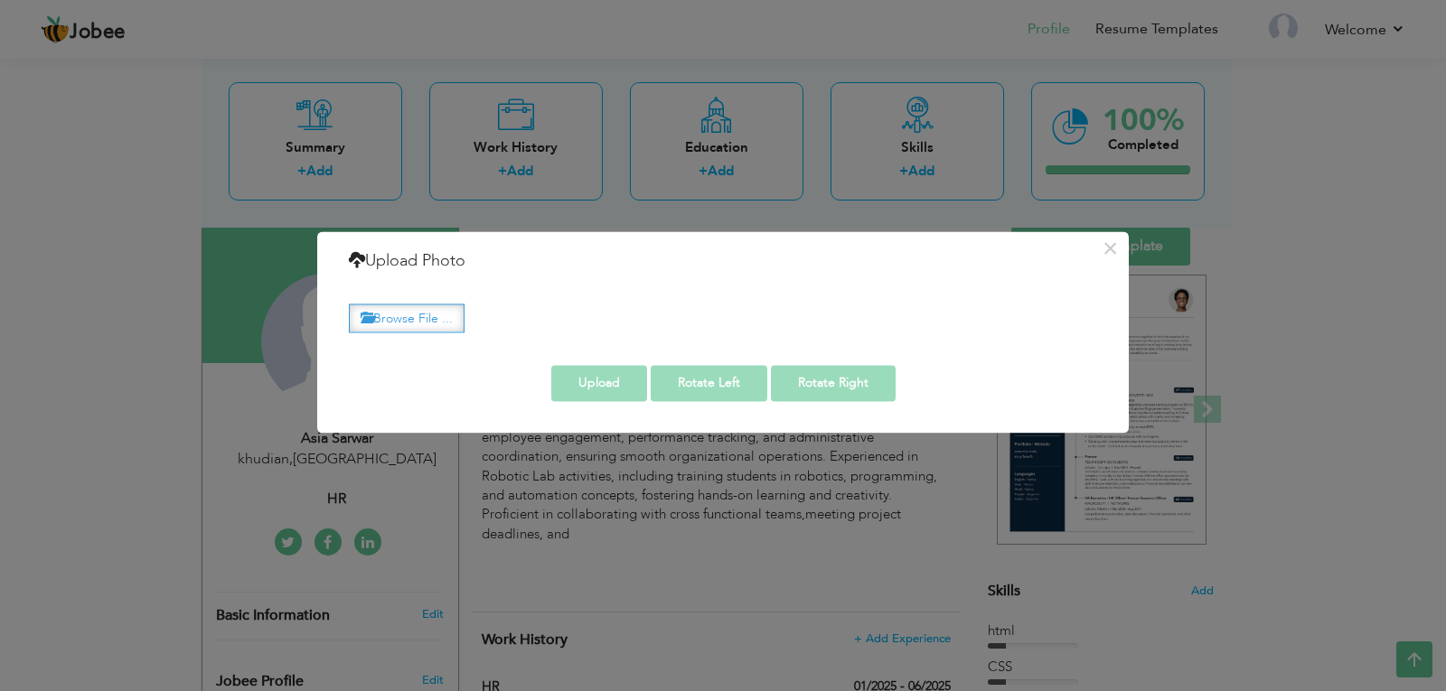
click at [419, 316] on label "Browse File ..." at bounding box center [407, 318] width 116 height 28
click at [0, 0] on input "Browse File ..." at bounding box center [0, 0] width 0 height 0
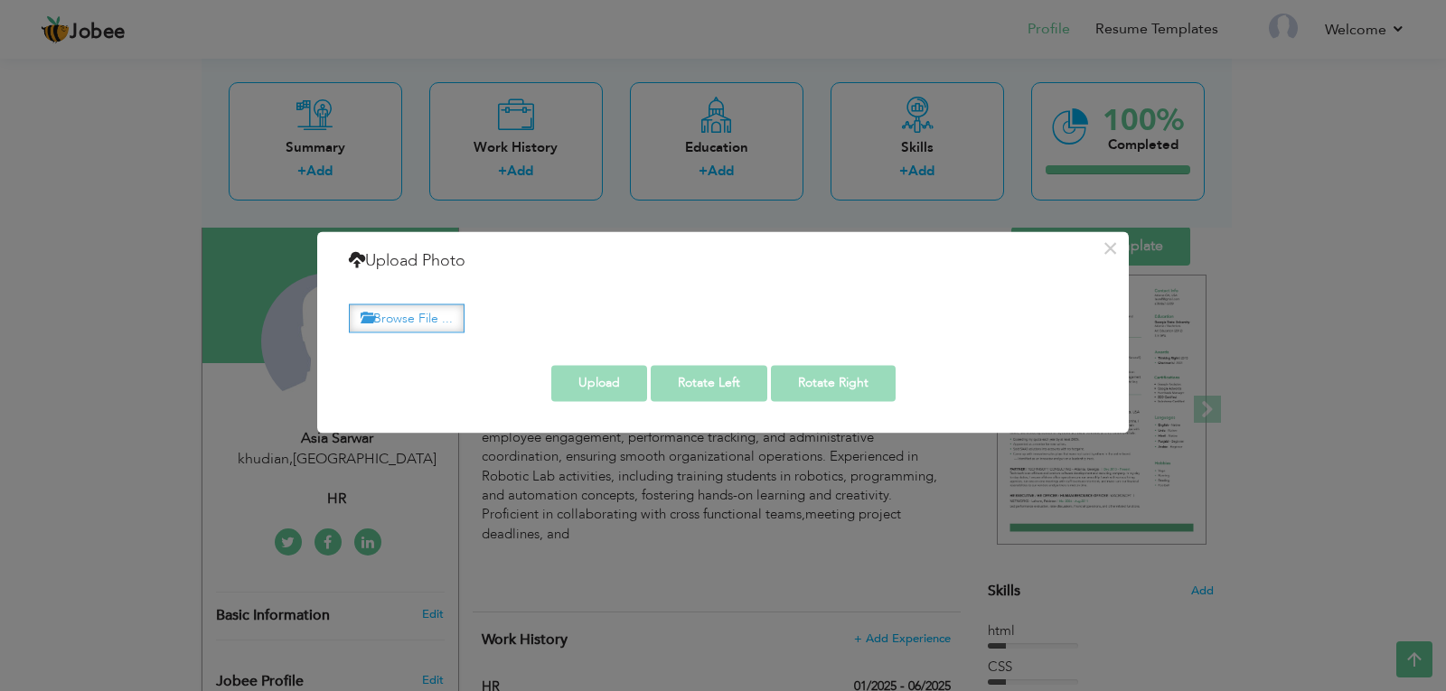
click at [401, 320] on label "Browse File ..." at bounding box center [407, 318] width 116 height 28
click at [0, 0] on input "Browse File ..." at bounding box center [0, 0] width 0 height 0
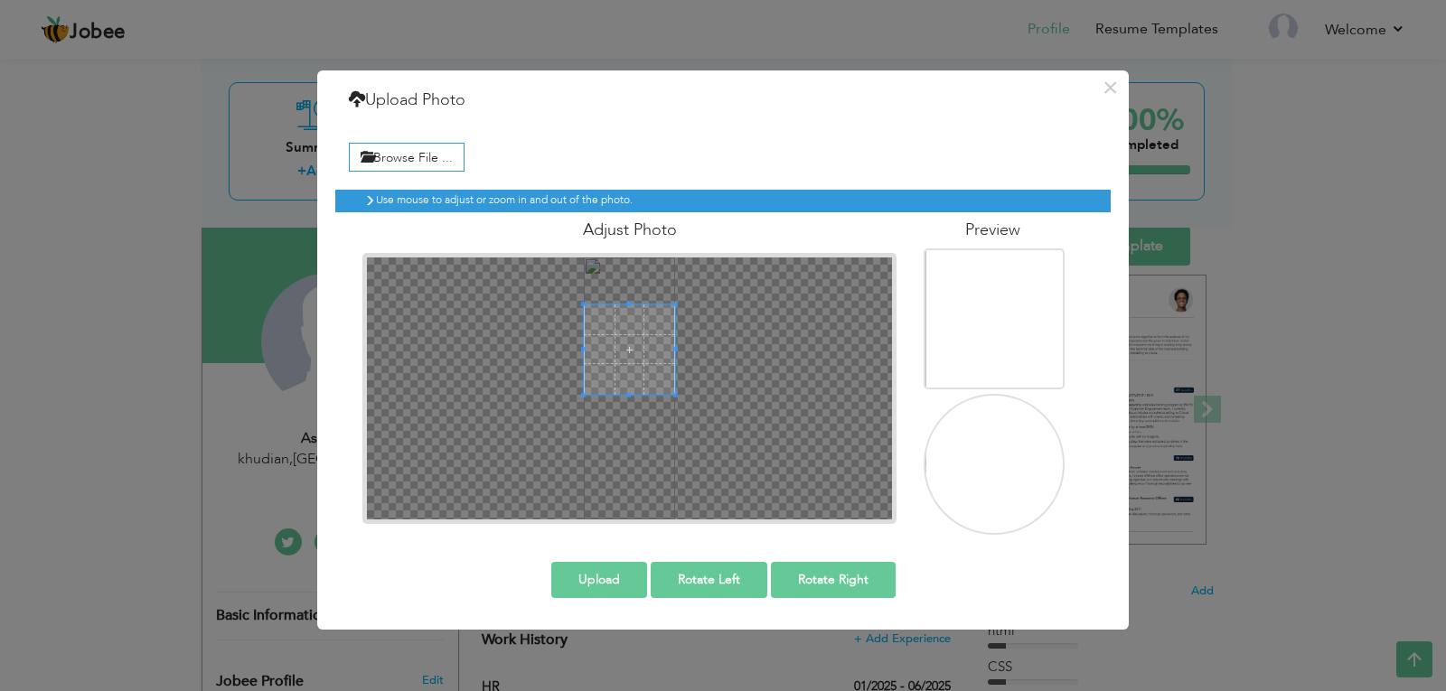
click at [628, 307] on span at bounding box center [629, 349] width 90 height 90
click at [628, 300] on span at bounding box center [629, 342] width 90 height 90
click at [977, 474] on img at bounding box center [995, 537] width 141 height 408
click at [674, 340] on div at bounding box center [629, 342] width 90 height 90
click at [675, 340] on span at bounding box center [675, 342] width 5 height 5
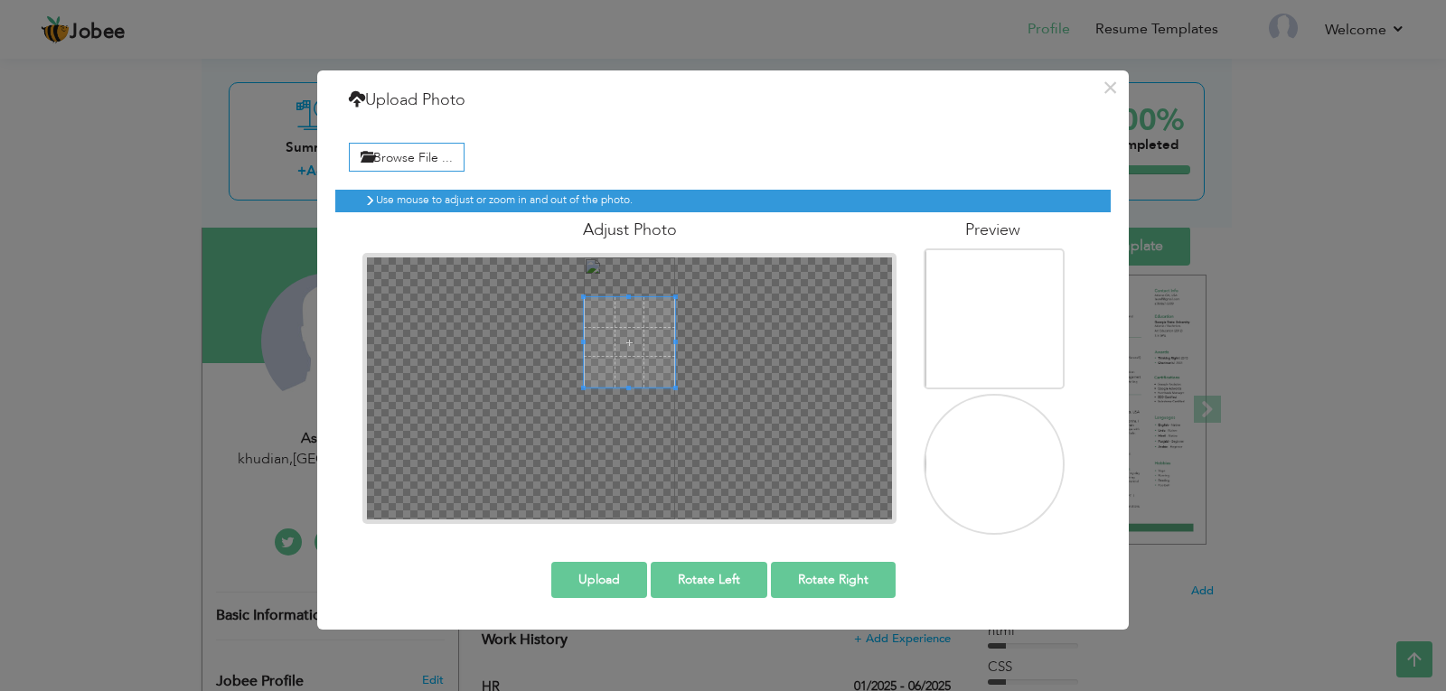
click at [675, 340] on span at bounding box center [675, 342] width 5 height 5
click at [670, 336] on span at bounding box center [629, 340] width 90 height 90
click at [623, 581] on button "Upload" at bounding box center [599, 580] width 96 height 36
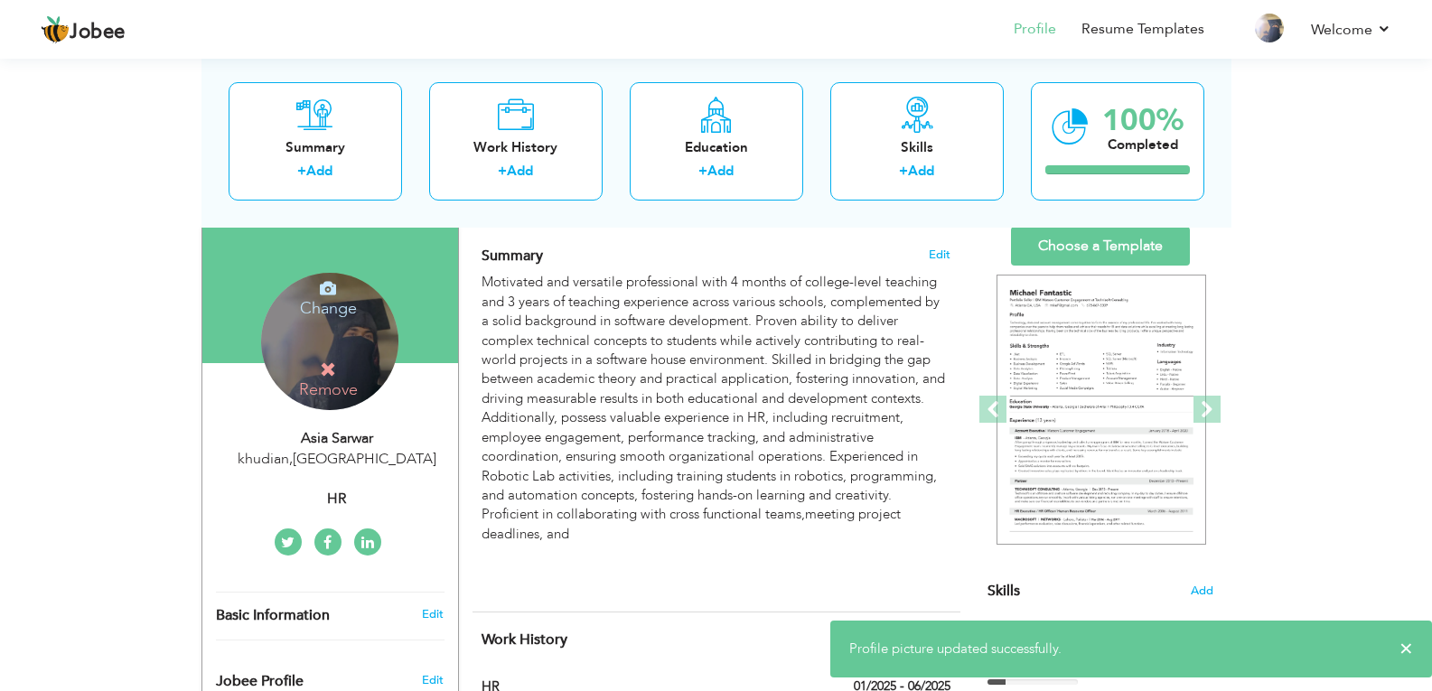
click at [357, 342] on div "Change Remove" at bounding box center [329, 341] width 137 height 137
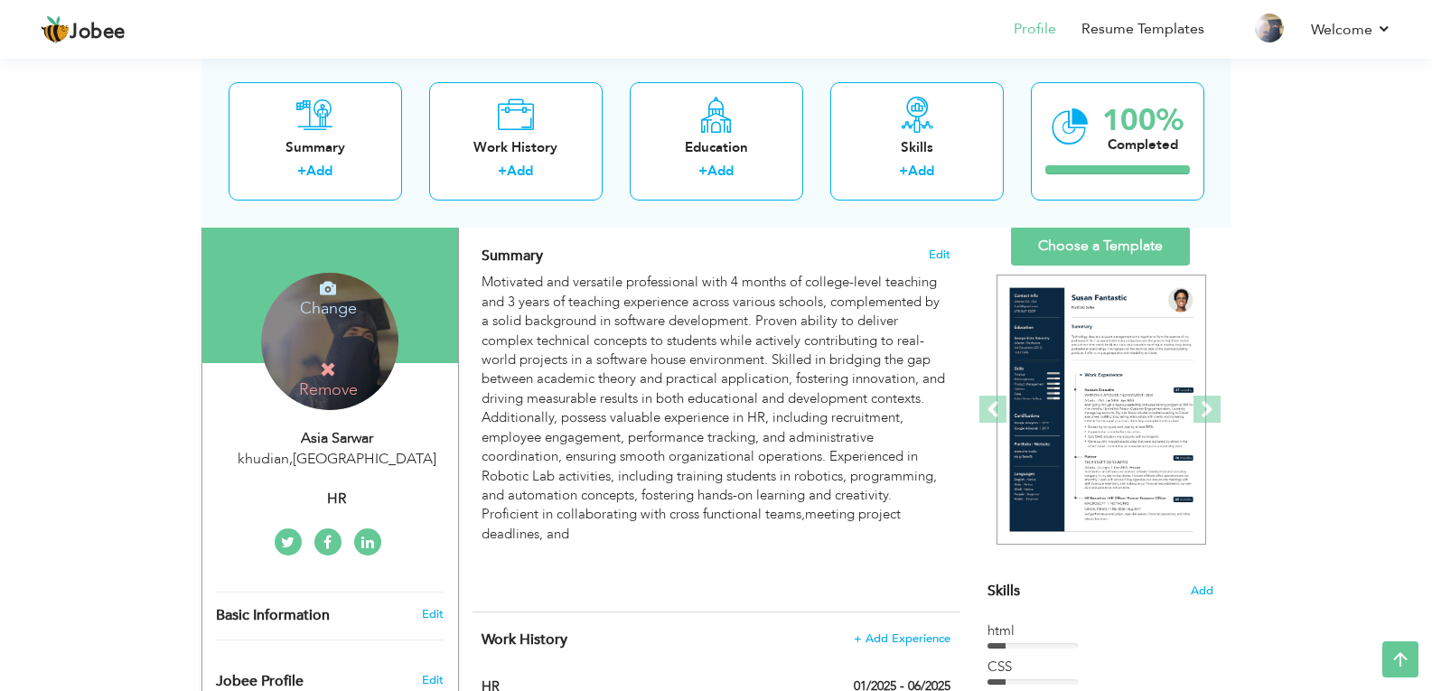
click at [318, 306] on h4 "Change" at bounding box center [328, 296] width 129 height 43
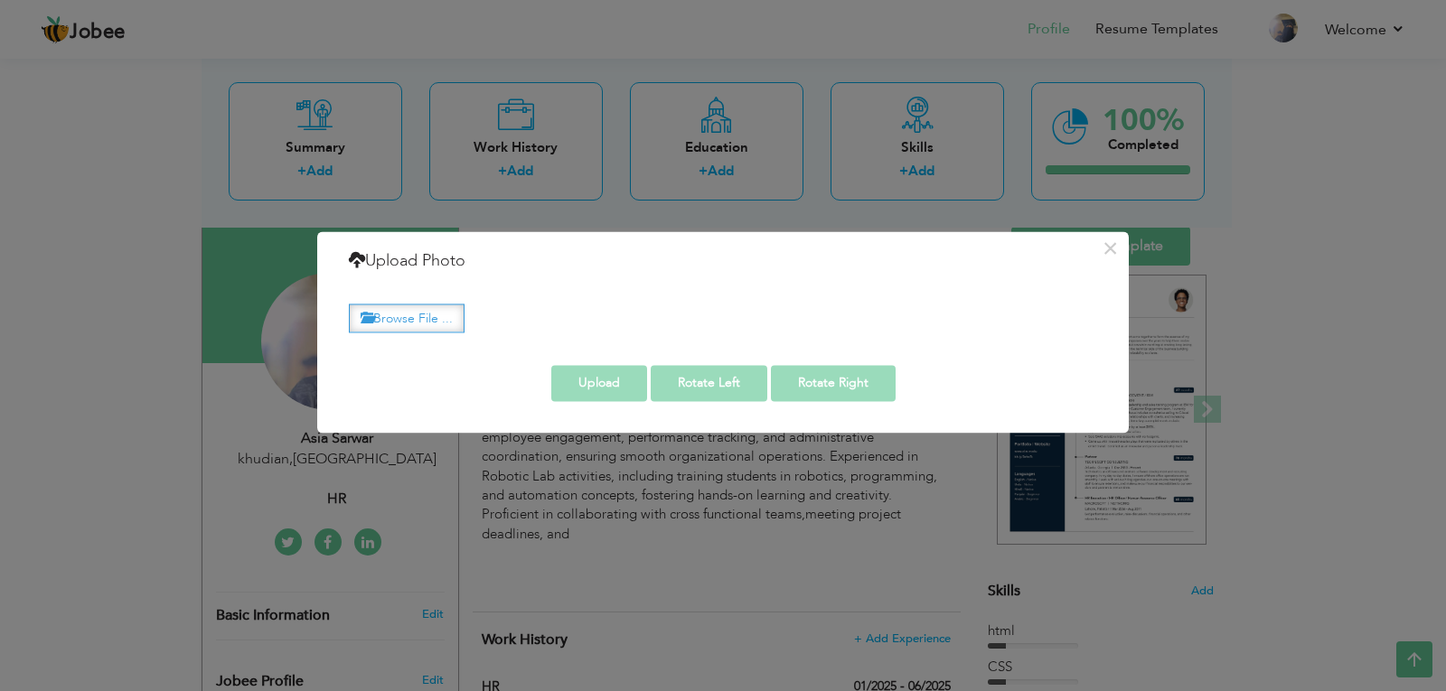
click at [386, 315] on label "Browse File ..." at bounding box center [407, 318] width 116 height 28
click at [0, 0] on input "Browse File ..." at bounding box center [0, 0] width 0 height 0
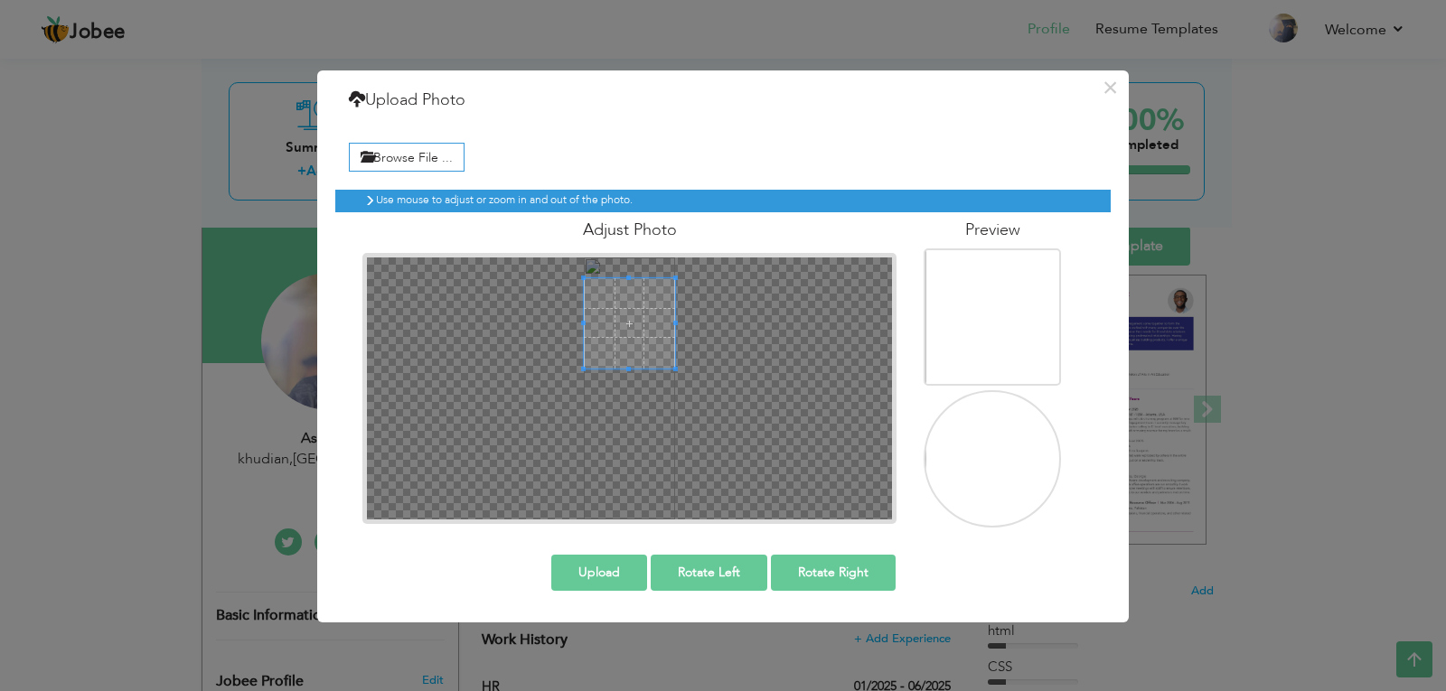
click at [643, 281] on span at bounding box center [629, 323] width 90 height 90
click at [689, 347] on div at bounding box center [629, 389] width 525 height 262
click at [584, 324] on span at bounding box center [583, 323] width 5 height 5
click at [600, 324] on div at bounding box center [629, 323] width 90 height 90
click at [611, 325] on div at bounding box center [629, 323] width 90 height 90
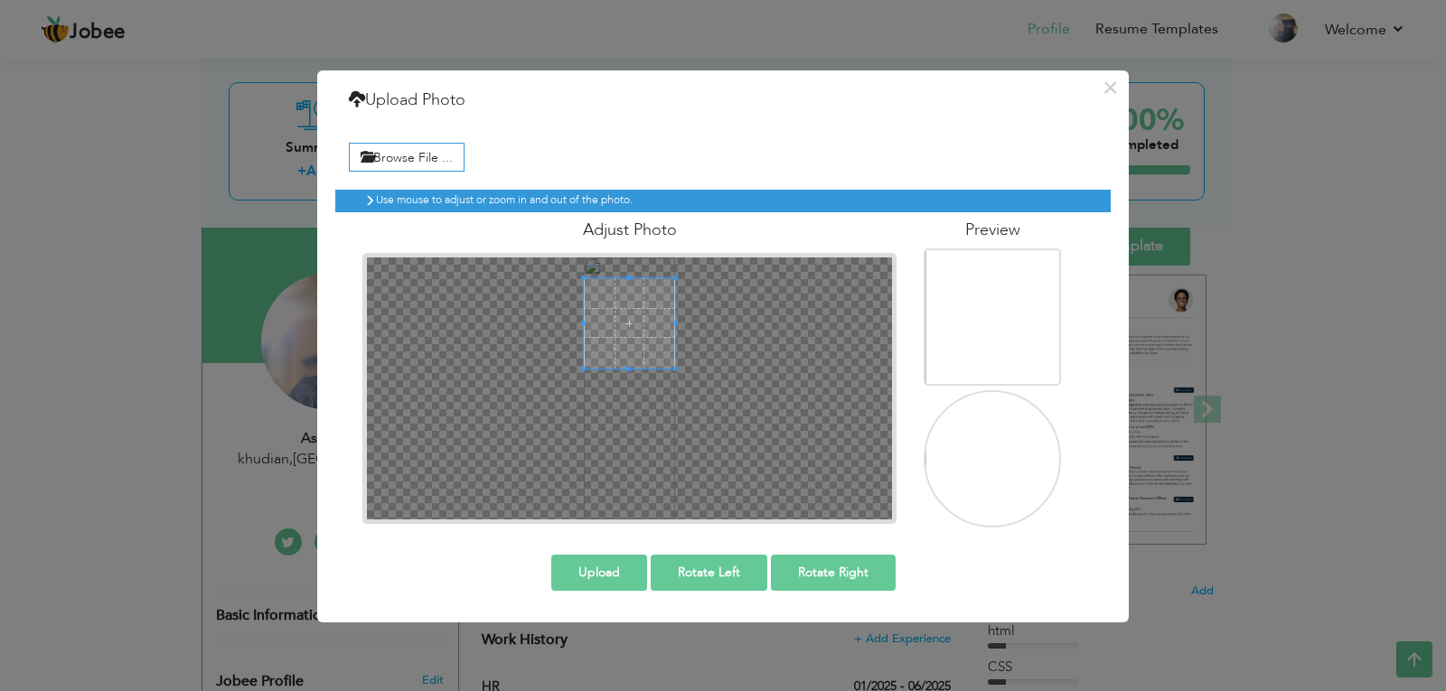
click at [630, 319] on span at bounding box center [629, 323] width 90 height 90
click at [621, 341] on div at bounding box center [629, 323] width 90 height 90
click at [611, 345] on div at bounding box center [629, 323] width 90 height 90
click at [612, 345] on span at bounding box center [629, 325] width 90 height 90
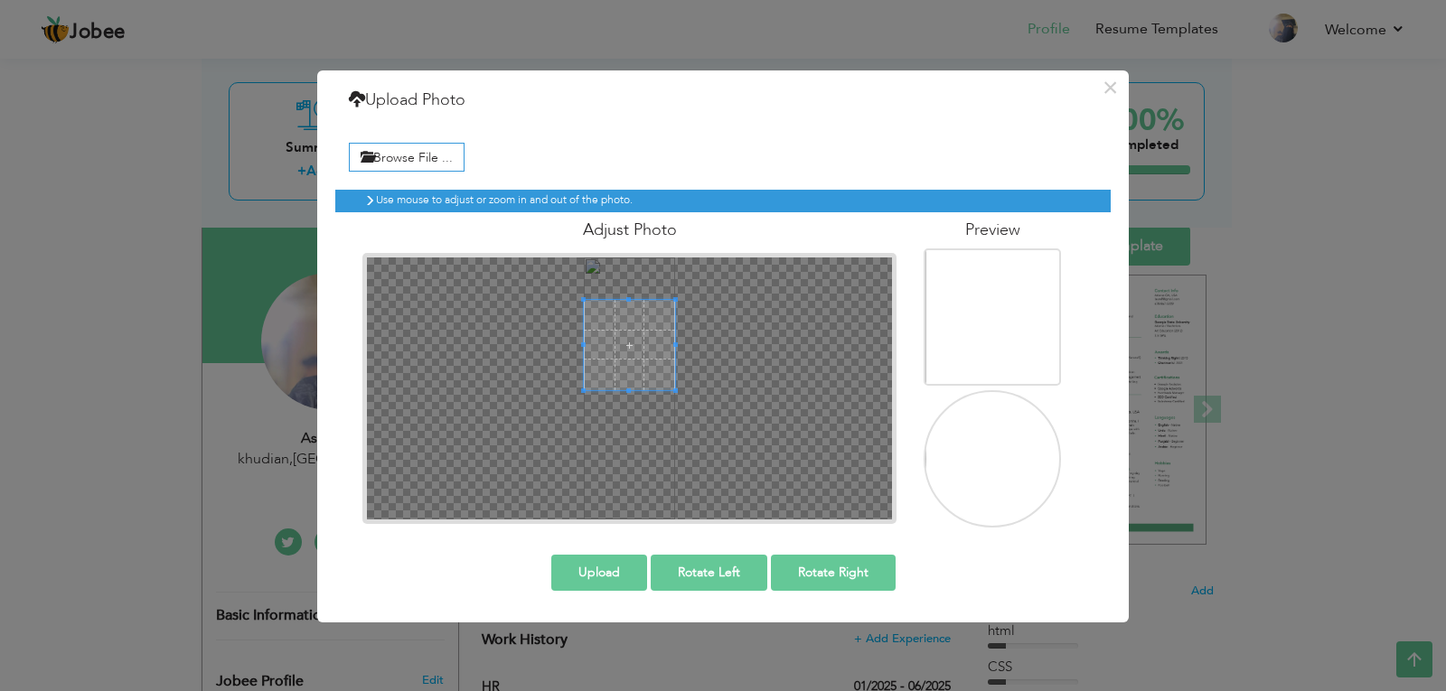
click at [657, 379] on span at bounding box center [629, 345] width 90 height 90
click at [659, 385] on span at bounding box center [629, 350] width 90 height 90
click at [679, 374] on div at bounding box center [629, 389] width 525 height 262
click at [819, 576] on button "Rotate Right" at bounding box center [833, 573] width 125 height 36
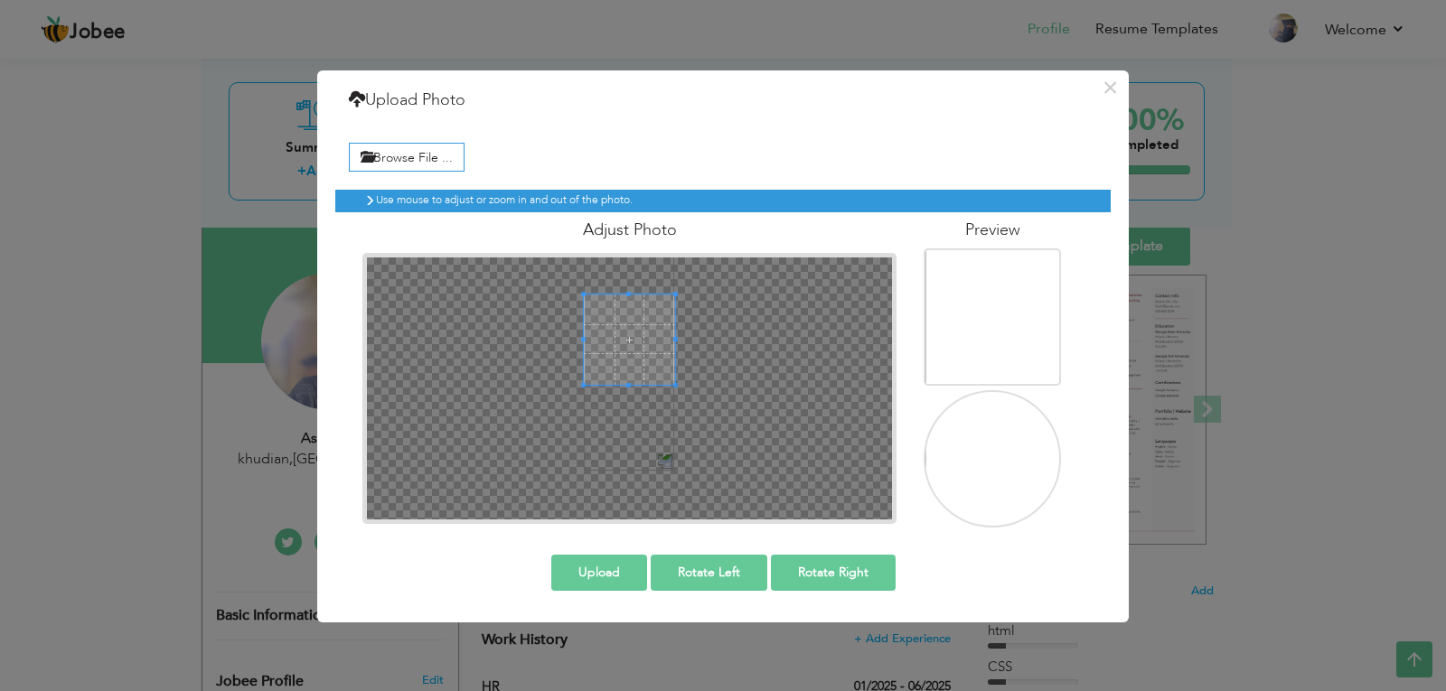
click at [819, 576] on button "Rotate Right" at bounding box center [833, 573] width 125 height 36
click at [725, 569] on button "Rotate Left" at bounding box center [709, 573] width 117 height 36
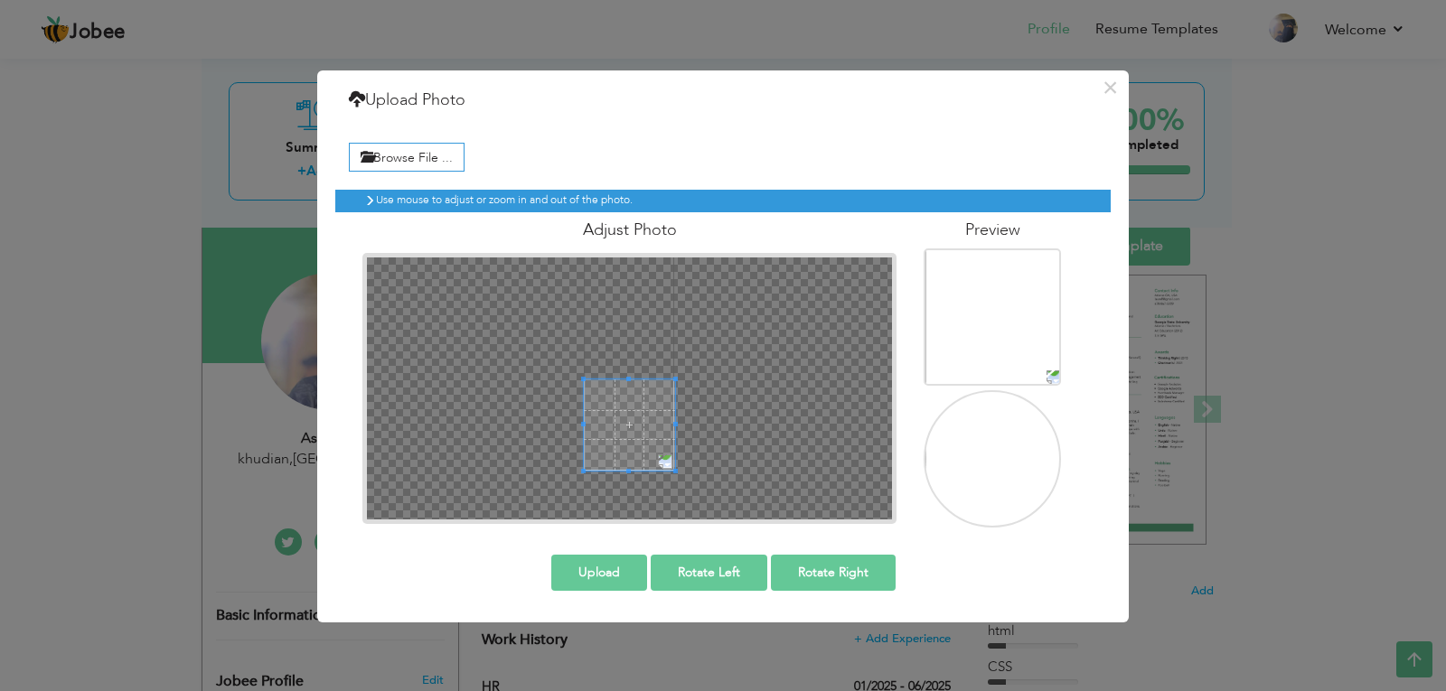
click at [686, 419] on div at bounding box center [629, 389] width 525 height 262
click at [713, 569] on button "Rotate Left" at bounding box center [709, 573] width 117 height 36
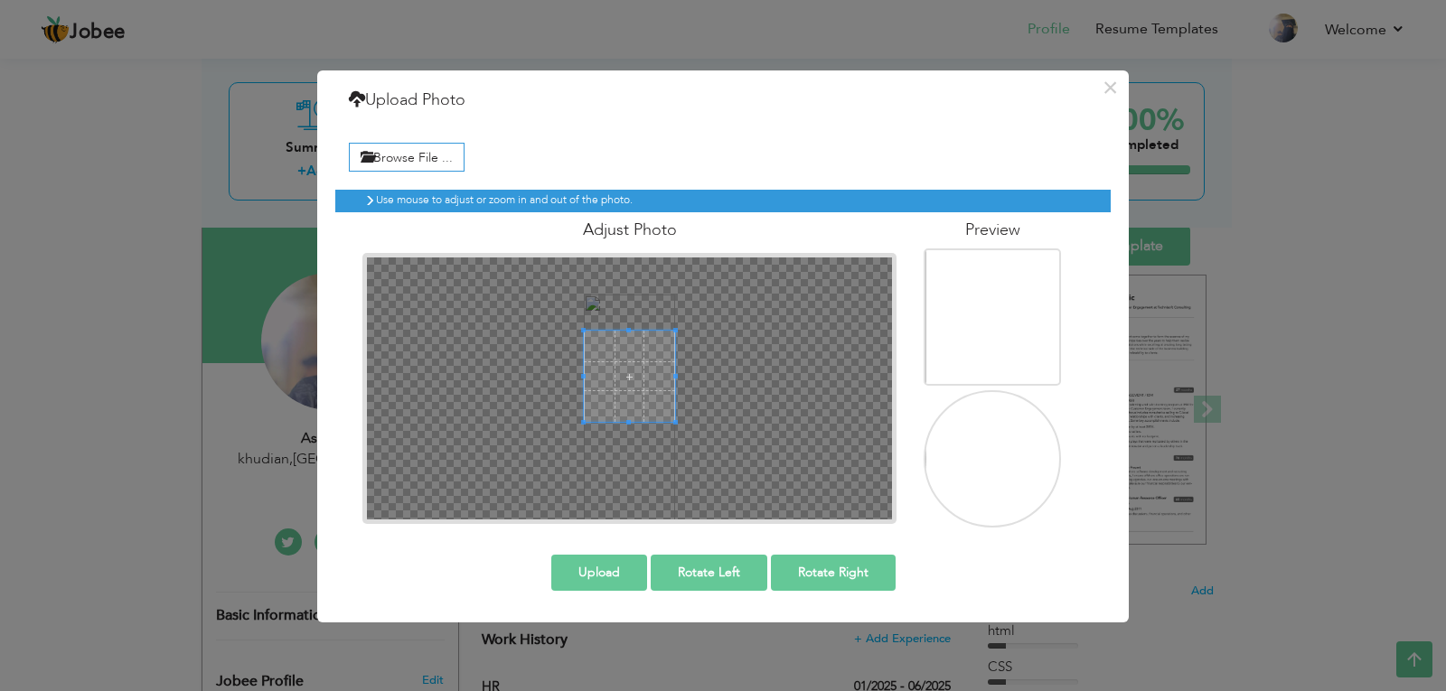
click at [660, 382] on span at bounding box center [629, 376] width 90 height 90
click at [660, 375] on span at bounding box center [629, 369] width 90 height 90
click at [588, 409] on div at bounding box center [629, 368] width 90 height 90
click at [619, 389] on div at bounding box center [629, 368] width 90 height 90
click at [614, 370] on div at bounding box center [629, 368] width 90 height 90
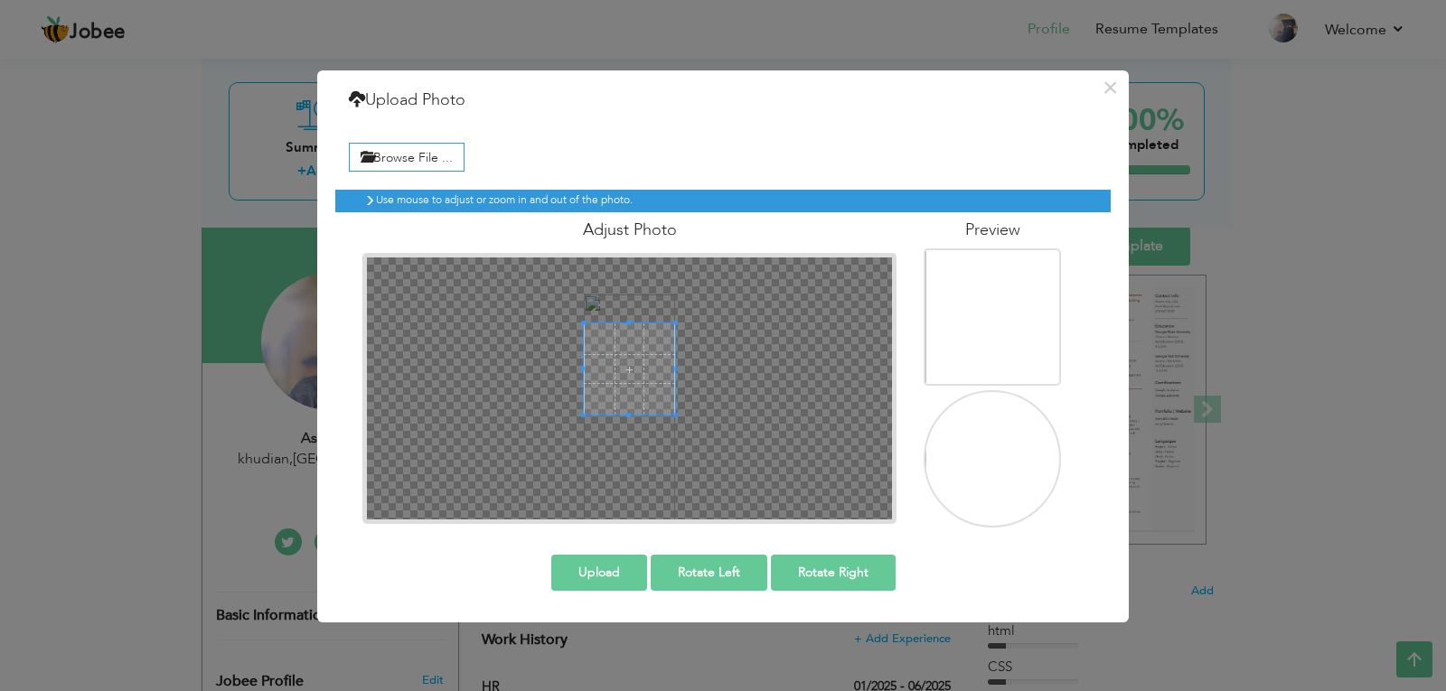
click at [630, 365] on div at bounding box center [629, 368] width 90 height 90
click at [602, 570] on button "Upload" at bounding box center [599, 573] width 96 height 36
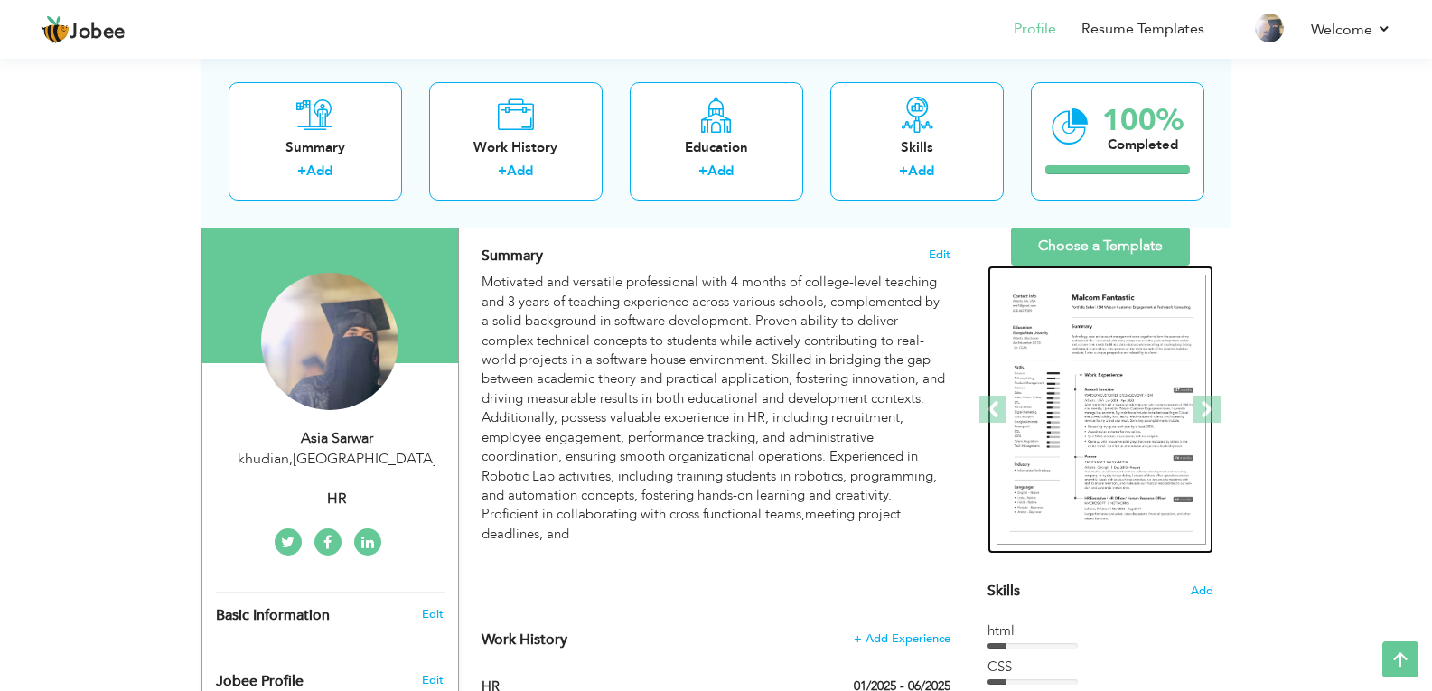
click at [1114, 331] on img at bounding box center [1102, 410] width 210 height 271
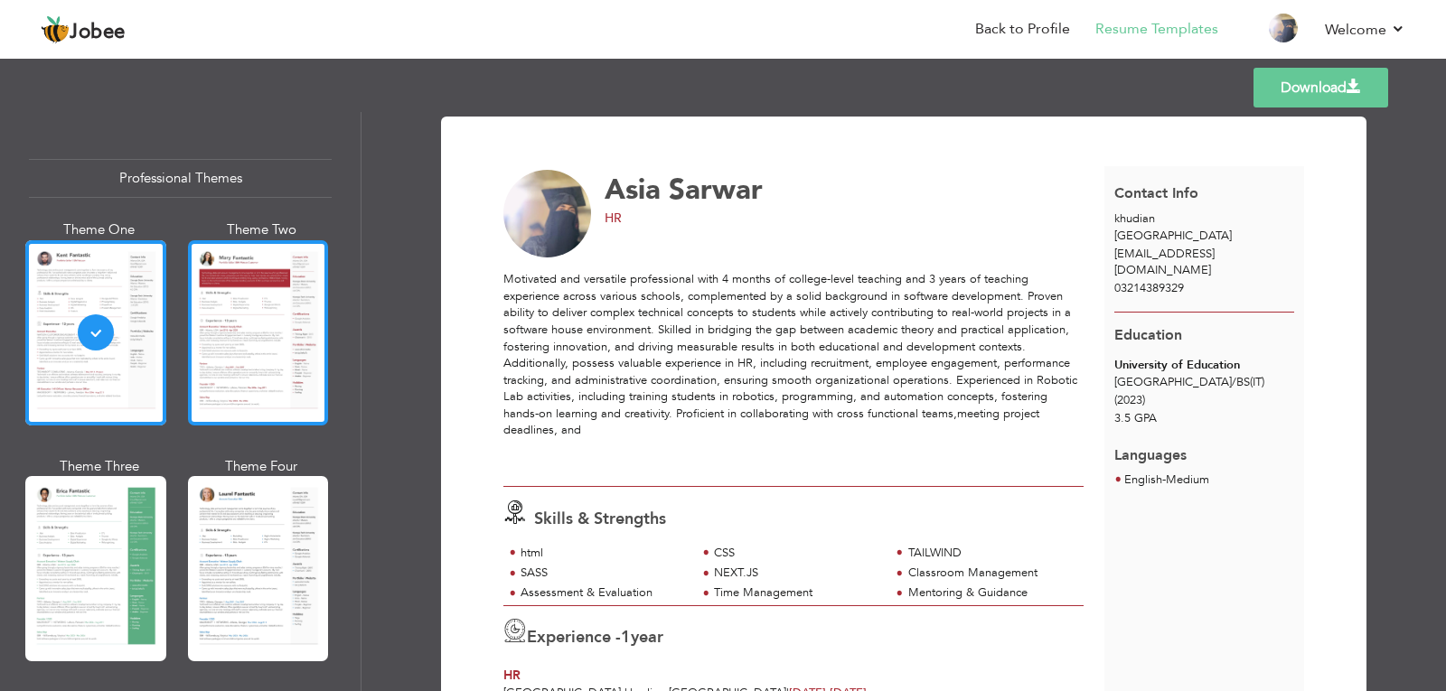
click at [223, 355] on div at bounding box center [258, 332] width 141 height 185
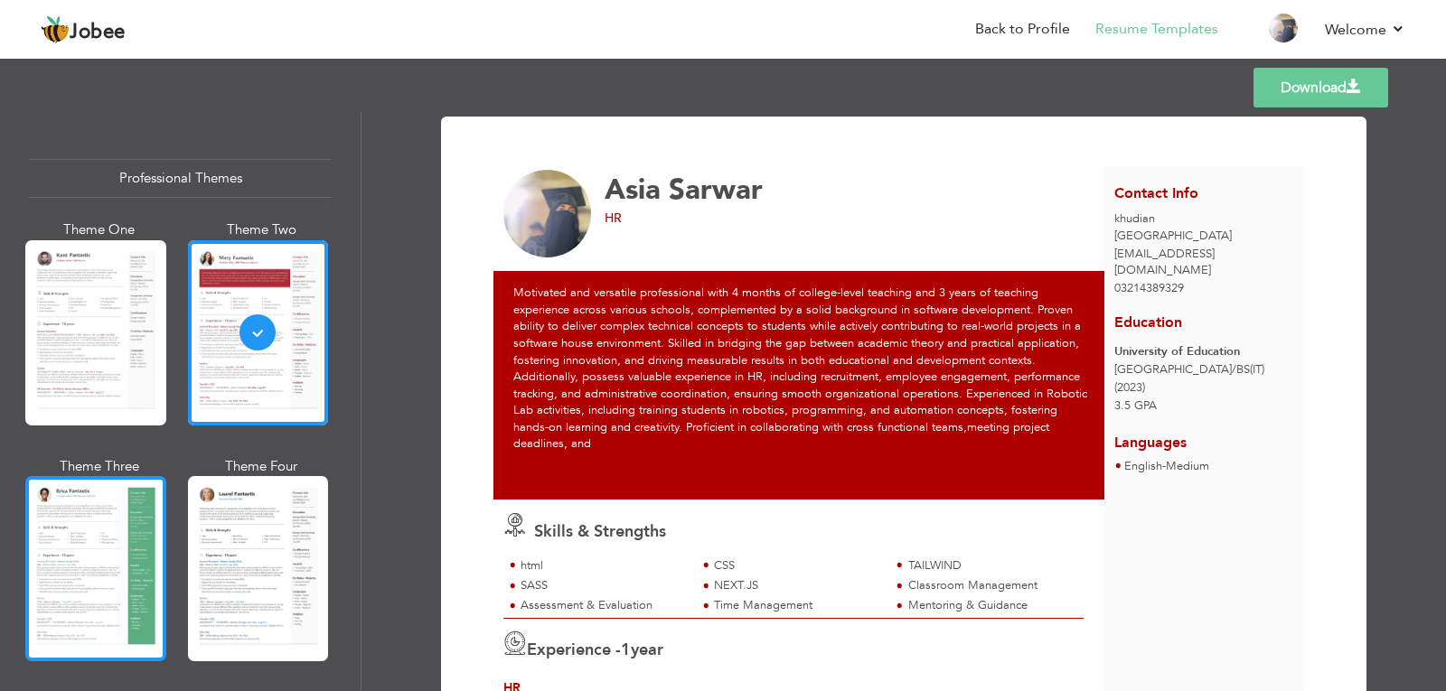
click at [86, 528] on div at bounding box center [95, 568] width 141 height 185
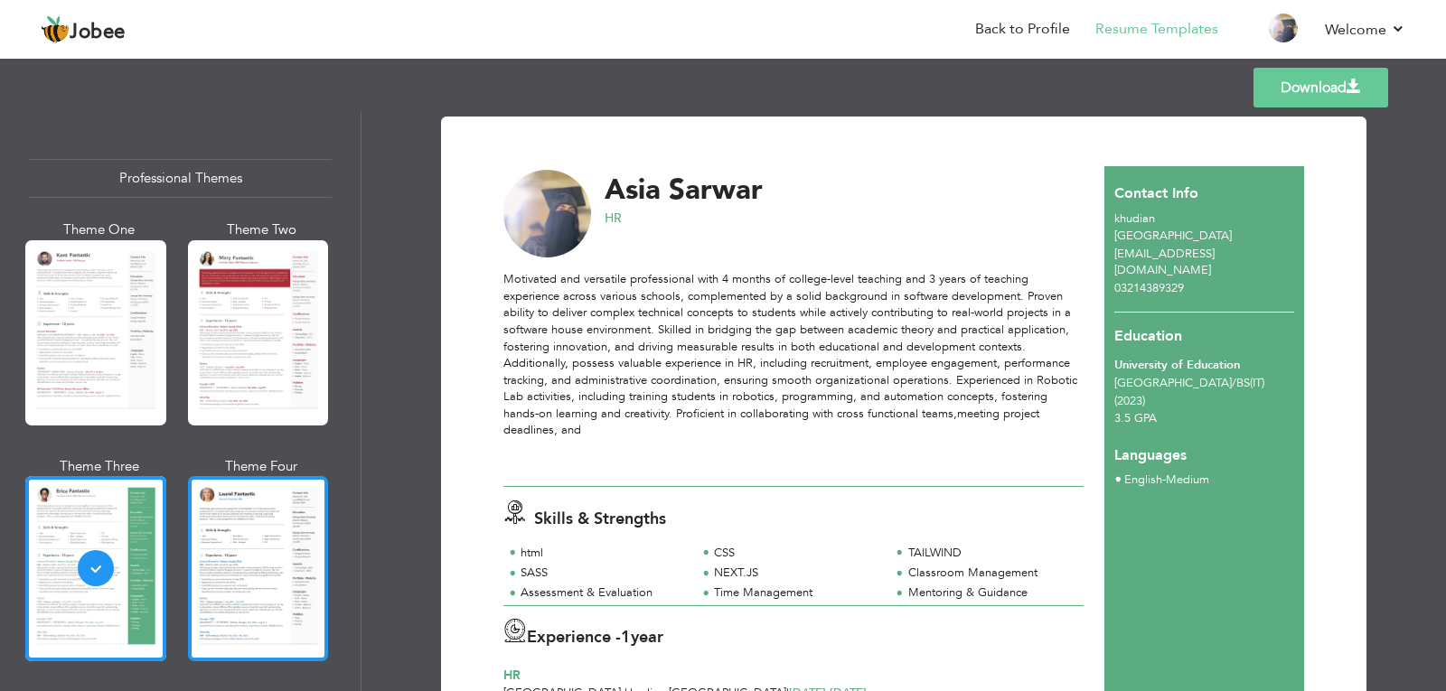
click at [227, 558] on div at bounding box center [258, 568] width 141 height 185
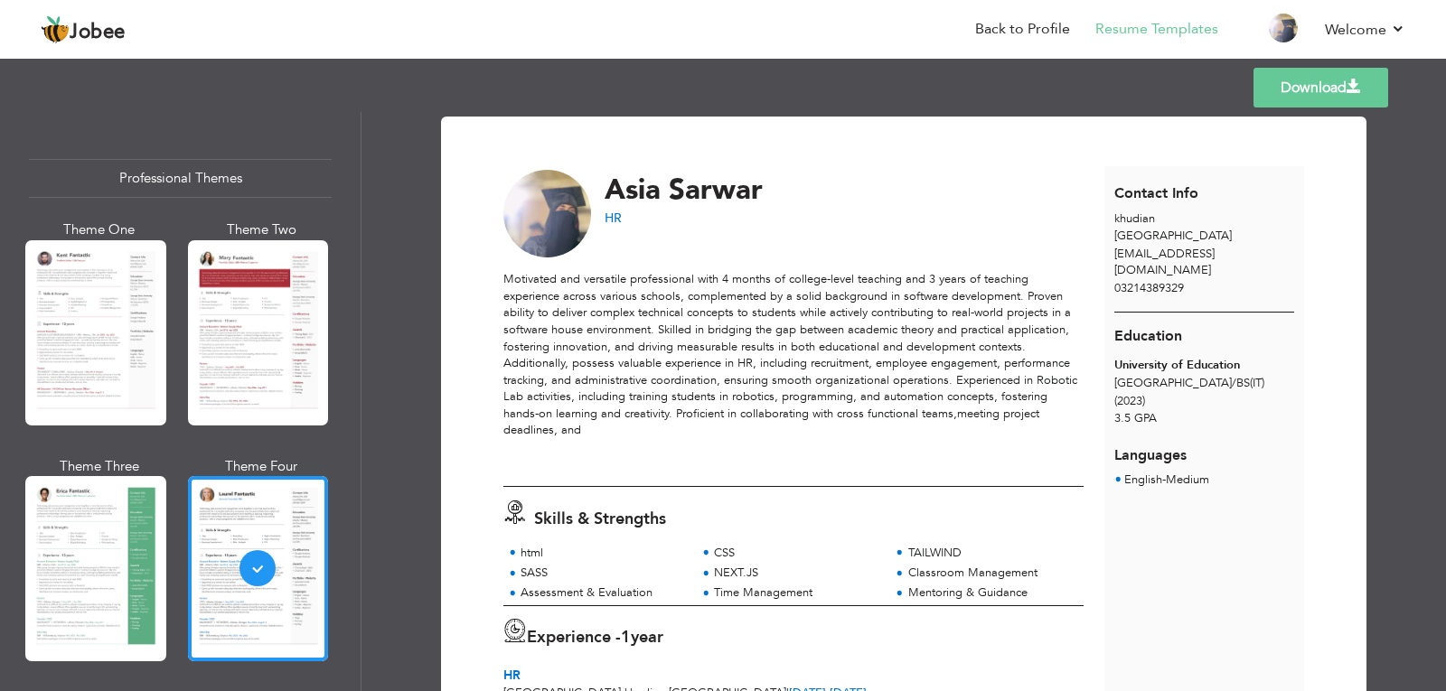
scroll to position [507, 0]
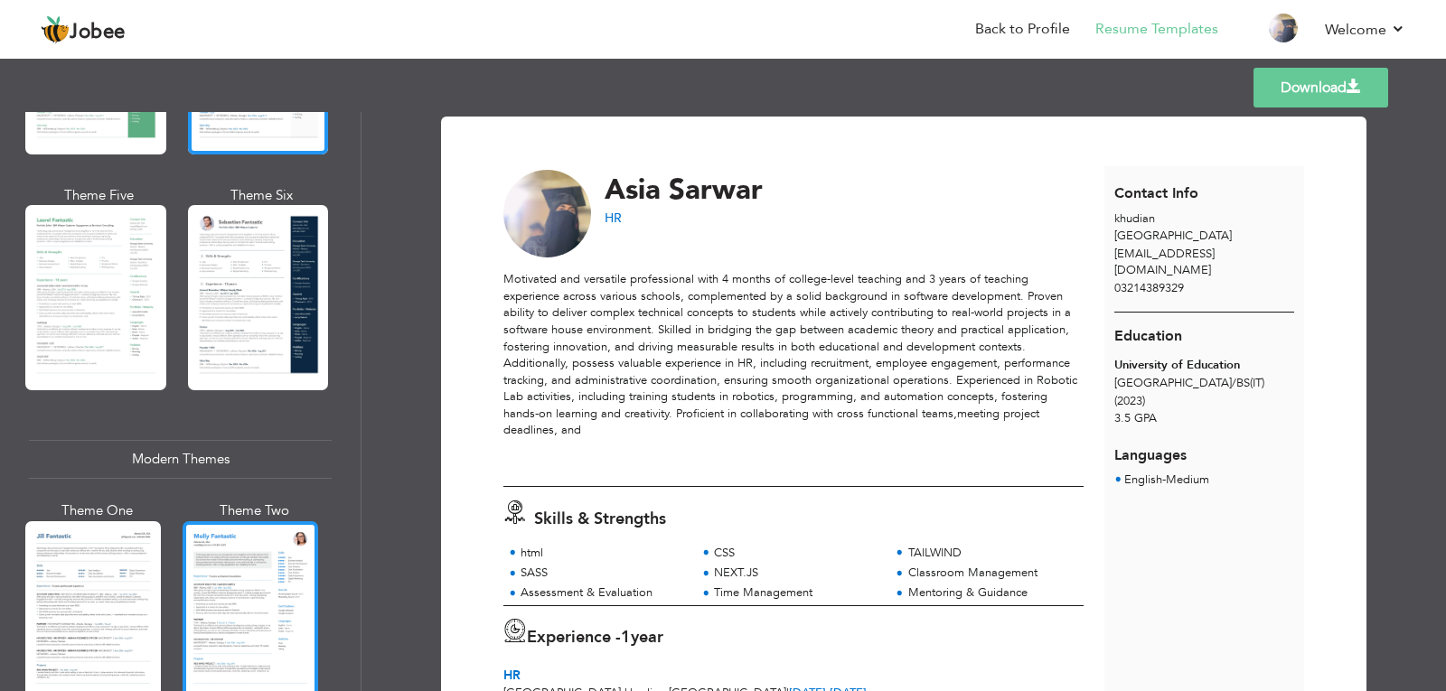
click at [224, 593] on div at bounding box center [251, 610] width 136 height 179
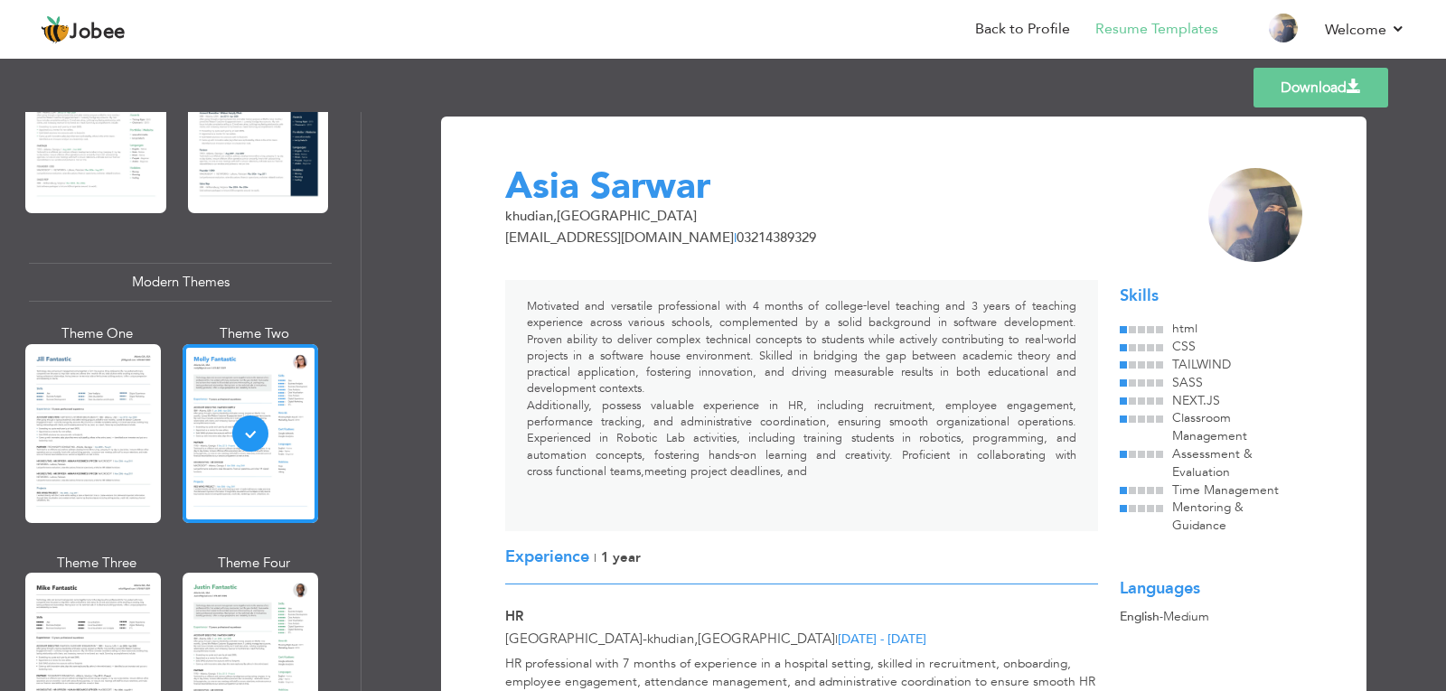
scroll to position [667, 0]
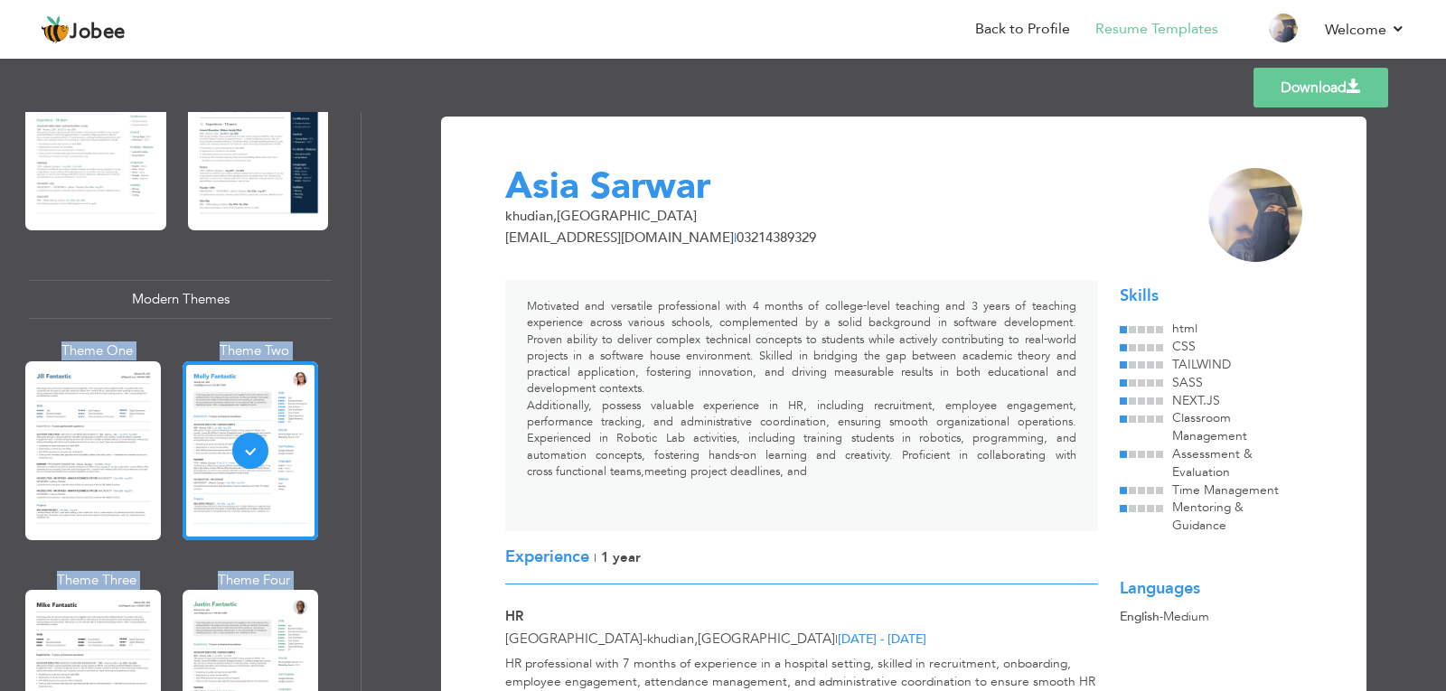
drag, startPoint x: 361, startPoint y: 265, endPoint x: 369, endPoint y: 169, distance: 96.1
click at [369, 169] on div "Professional Themes Theme One Theme Two Theme Three Theme Four" at bounding box center [723, 401] width 1446 height 579
click at [361, 258] on div "Professional Themes Theme One Theme Two Theme Three Theme Four Theme Five" at bounding box center [180, 401] width 361 height 579
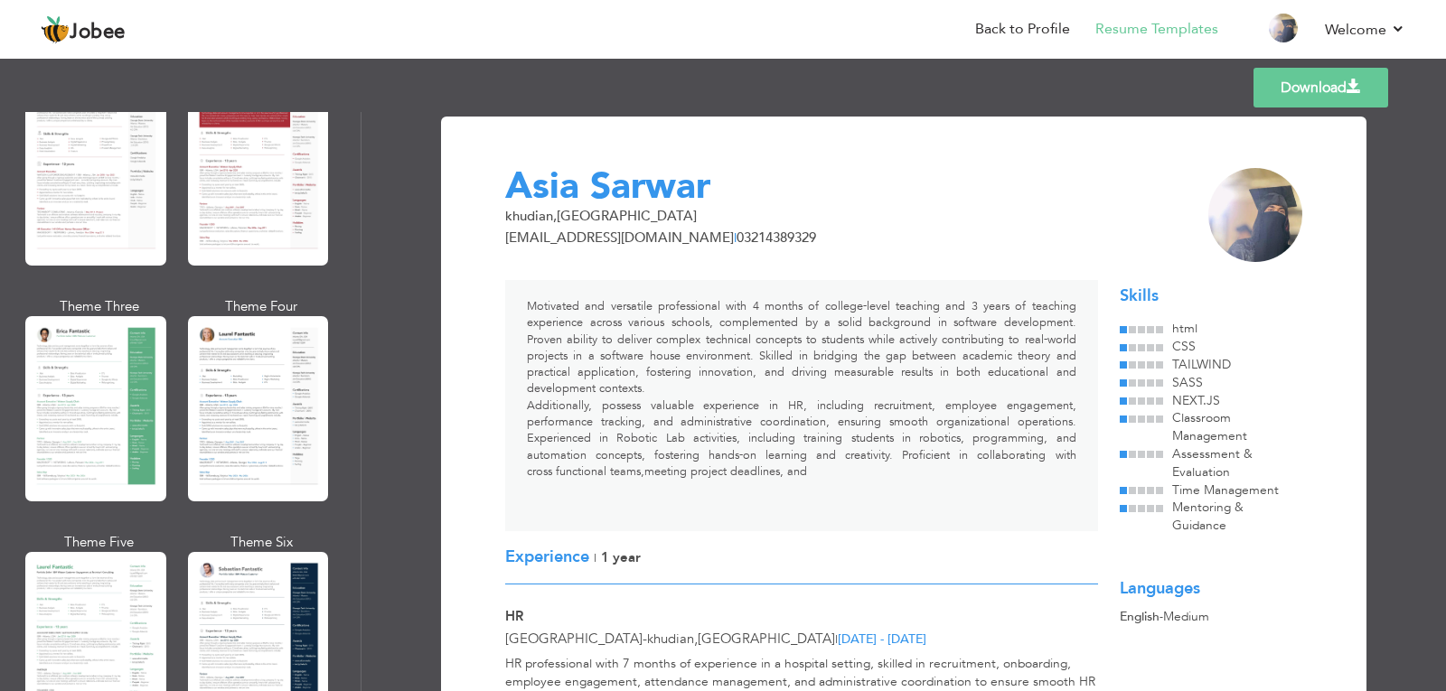
scroll to position [0, 0]
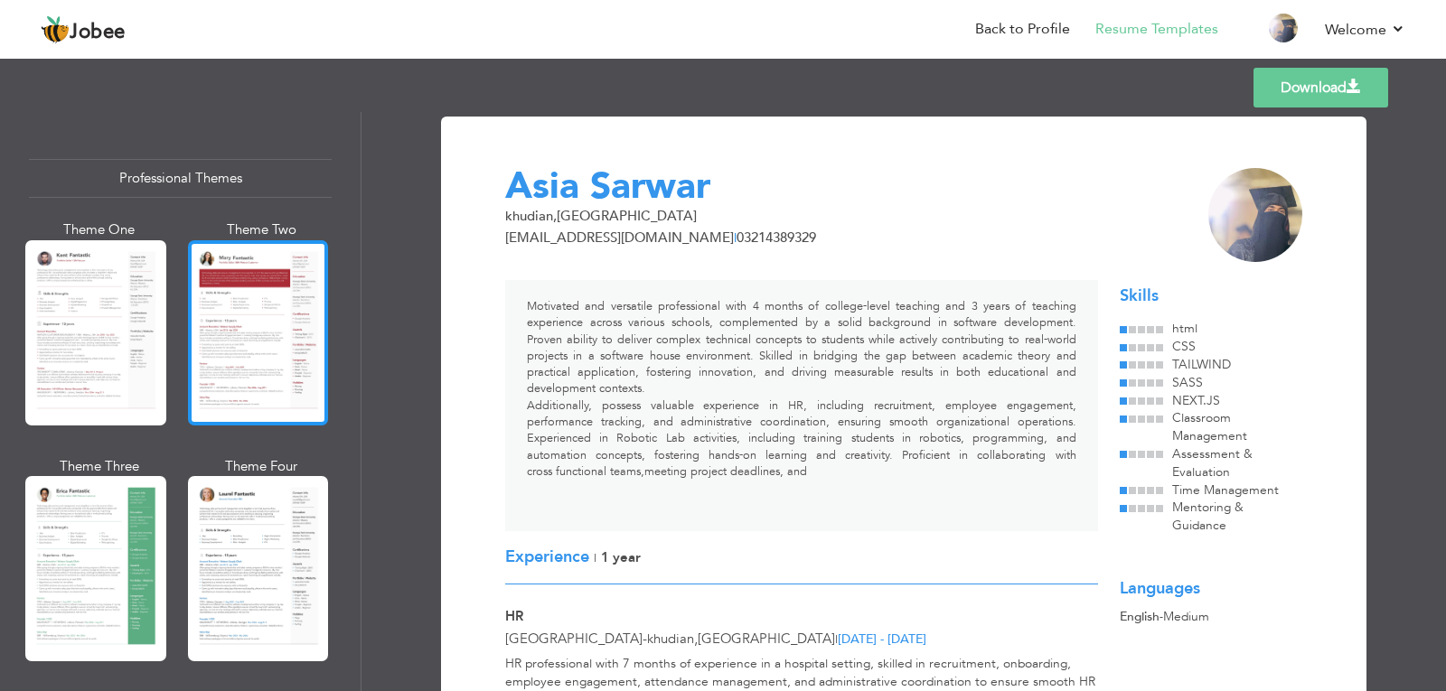
click at [212, 353] on div at bounding box center [258, 332] width 141 height 185
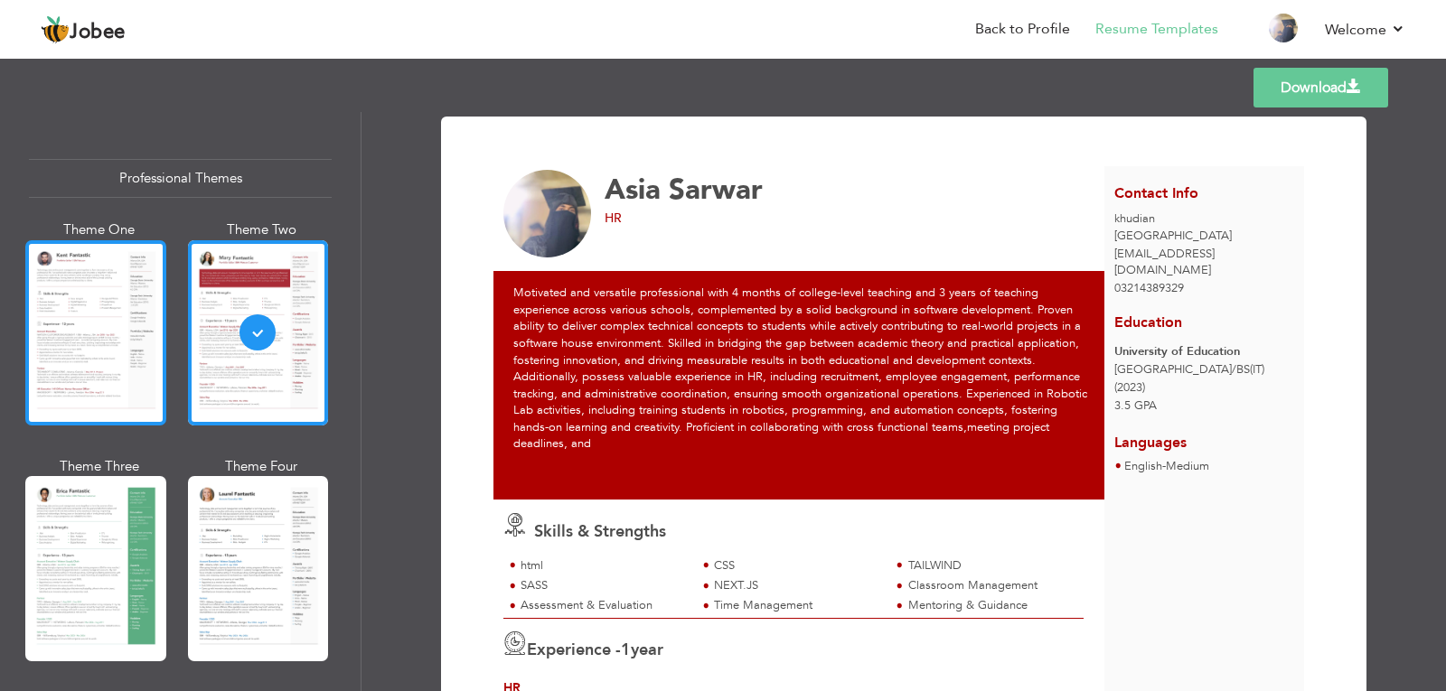
click at [35, 354] on div at bounding box center [95, 332] width 141 height 185
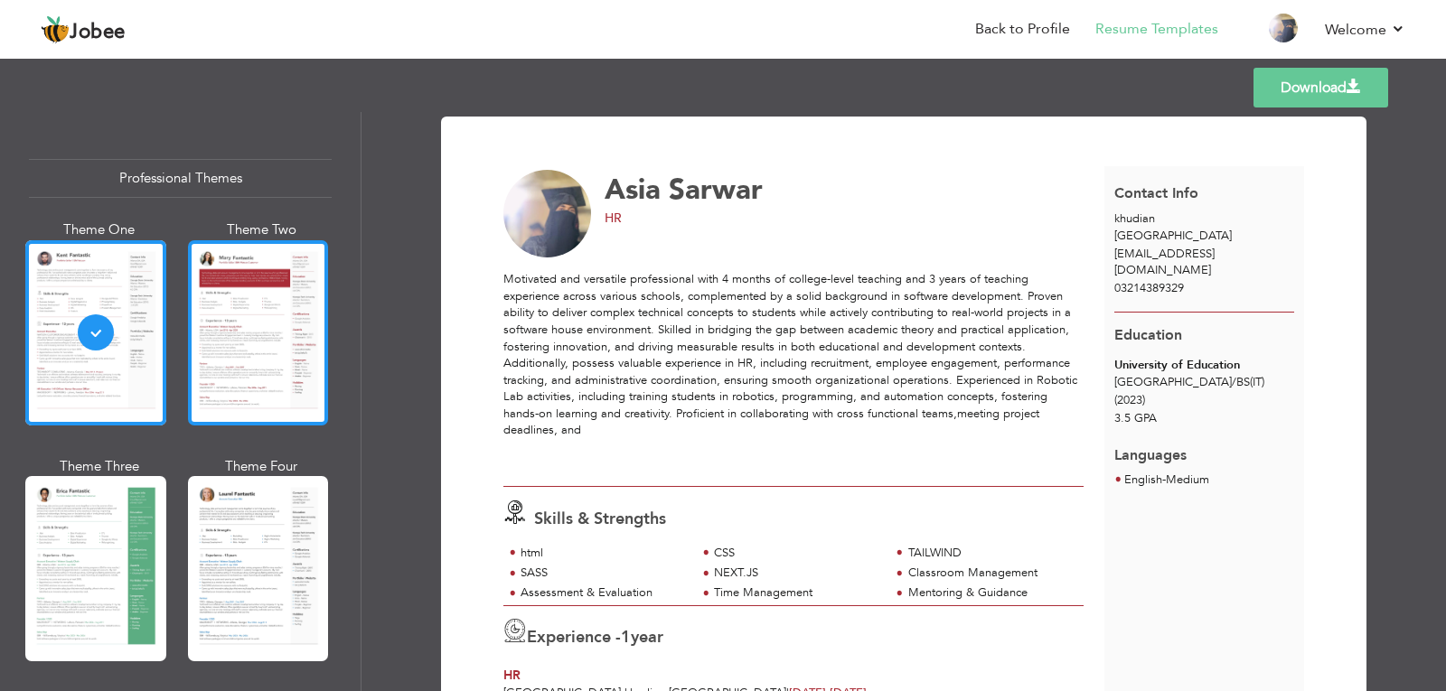
click at [278, 356] on div at bounding box center [258, 332] width 141 height 185
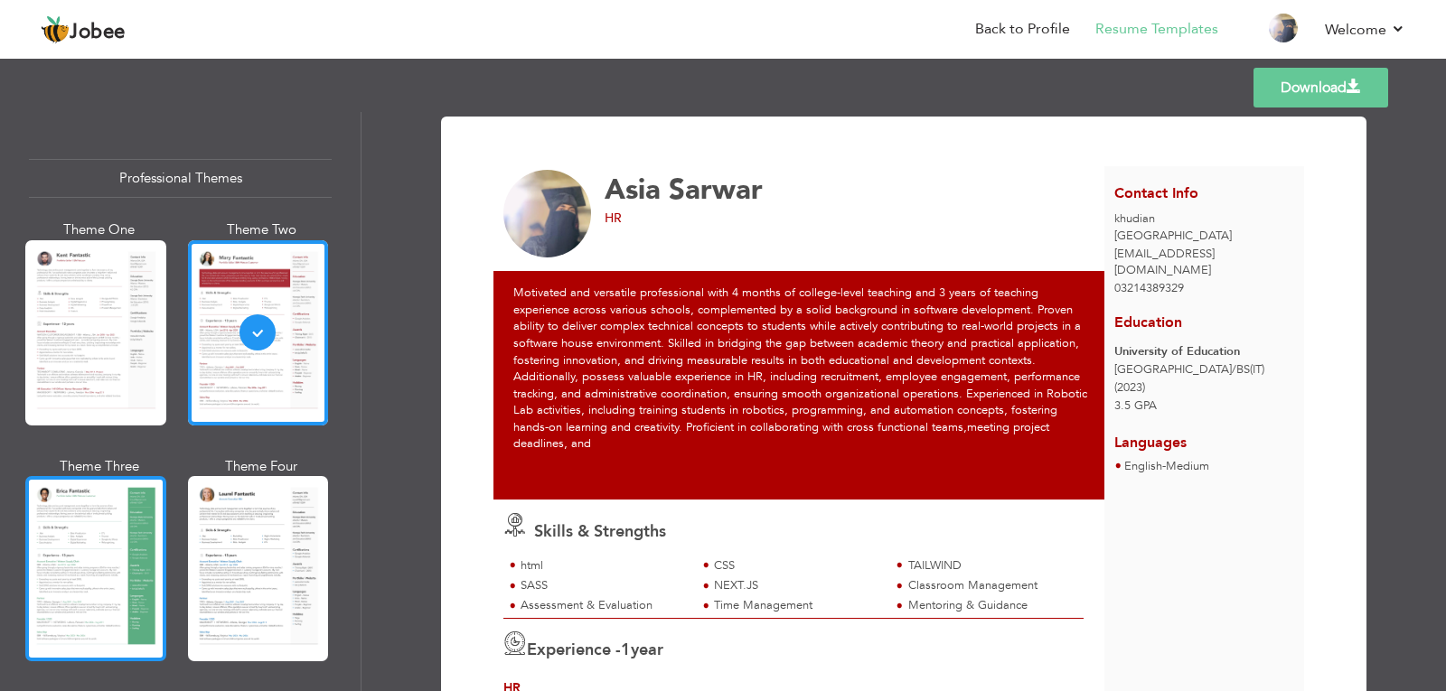
click at [61, 537] on div at bounding box center [95, 568] width 141 height 185
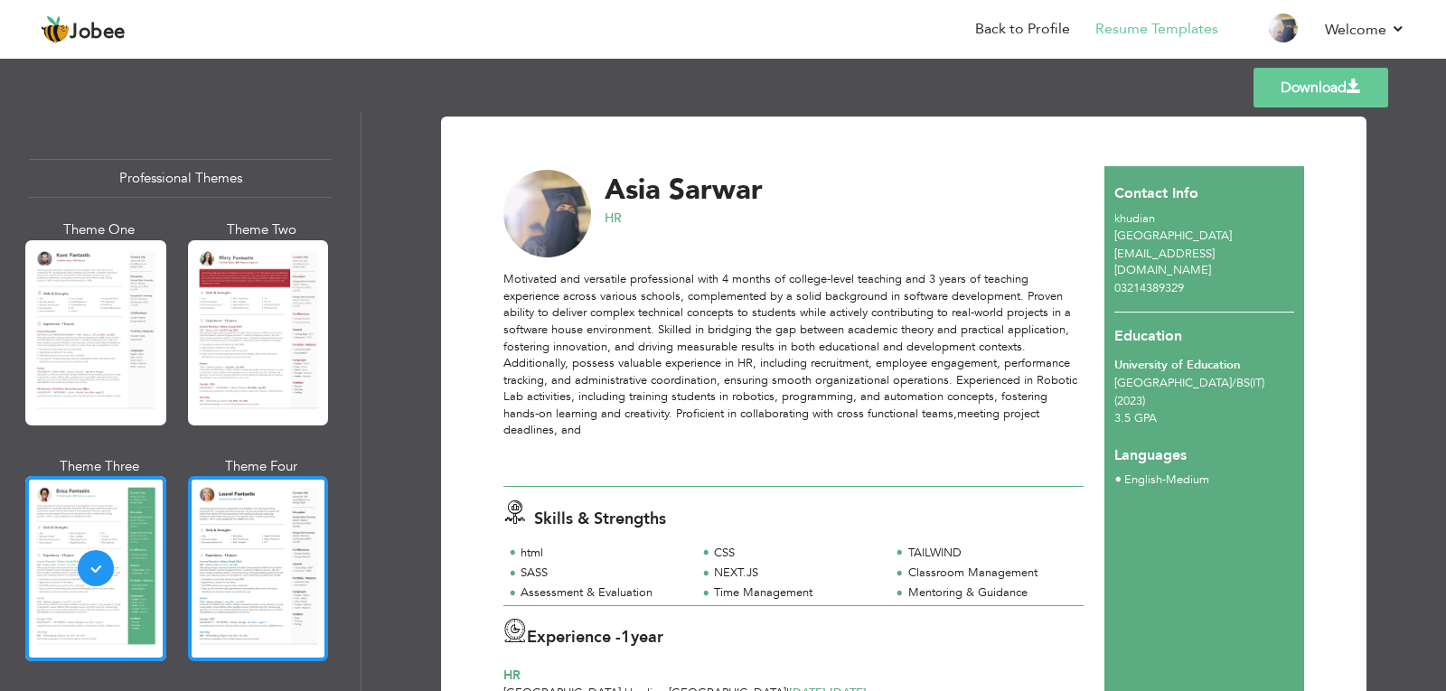
click at [276, 551] on div at bounding box center [258, 568] width 141 height 185
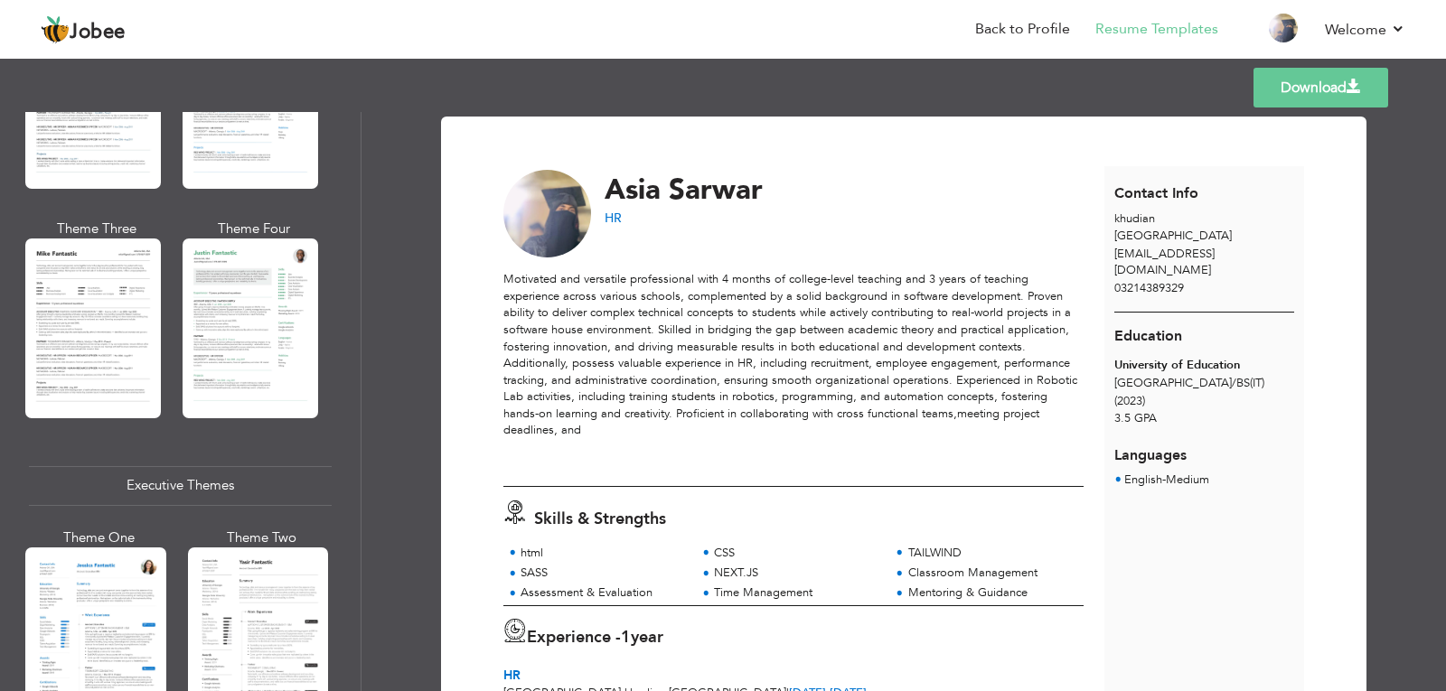
scroll to position [1162, 0]
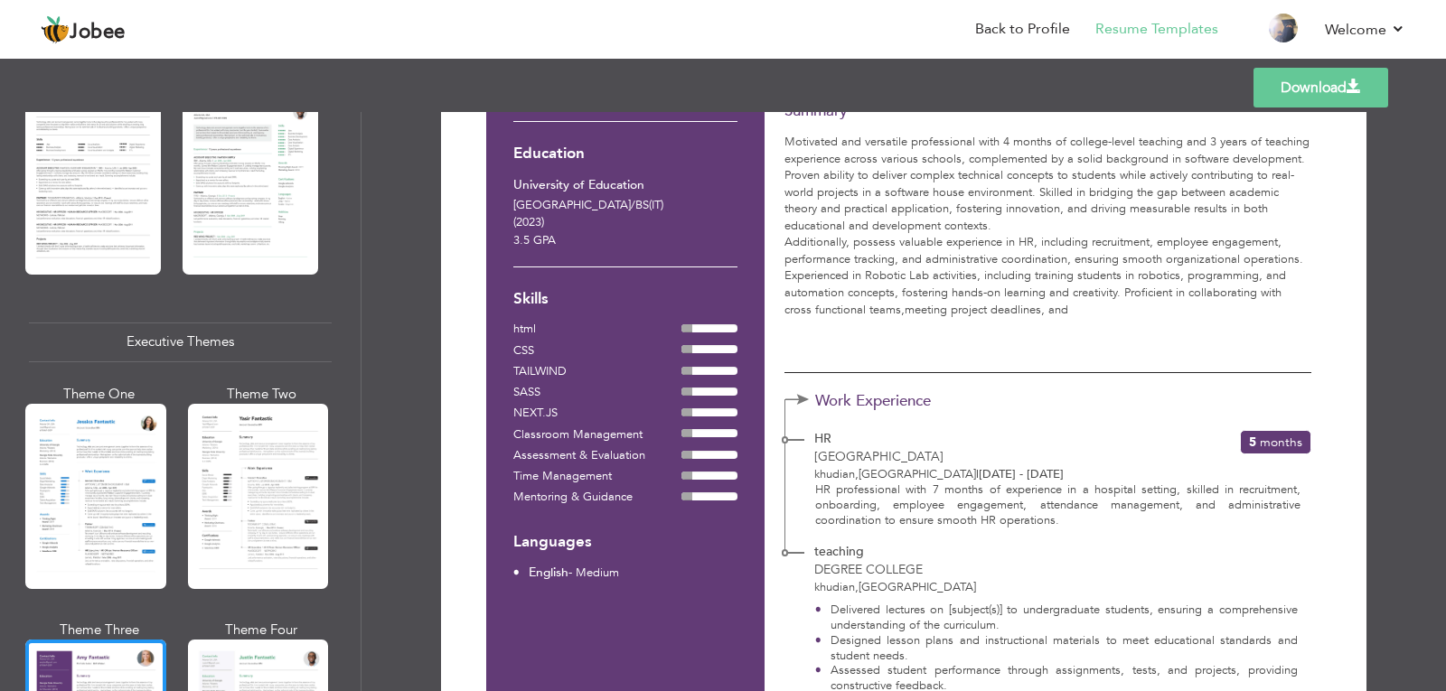
scroll to position [0, 0]
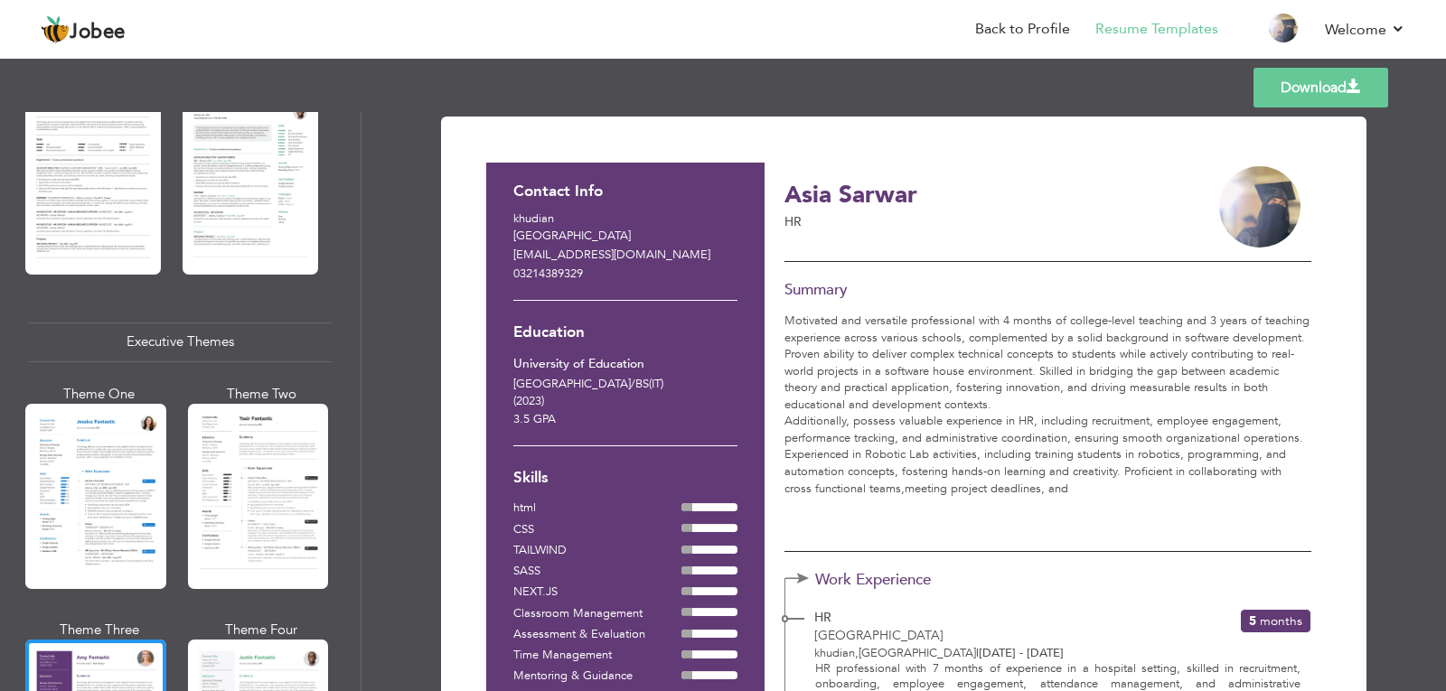
click at [1322, 80] on link "Download" at bounding box center [1320, 88] width 135 height 40
